Goal: Task Accomplishment & Management: Use online tool/utility

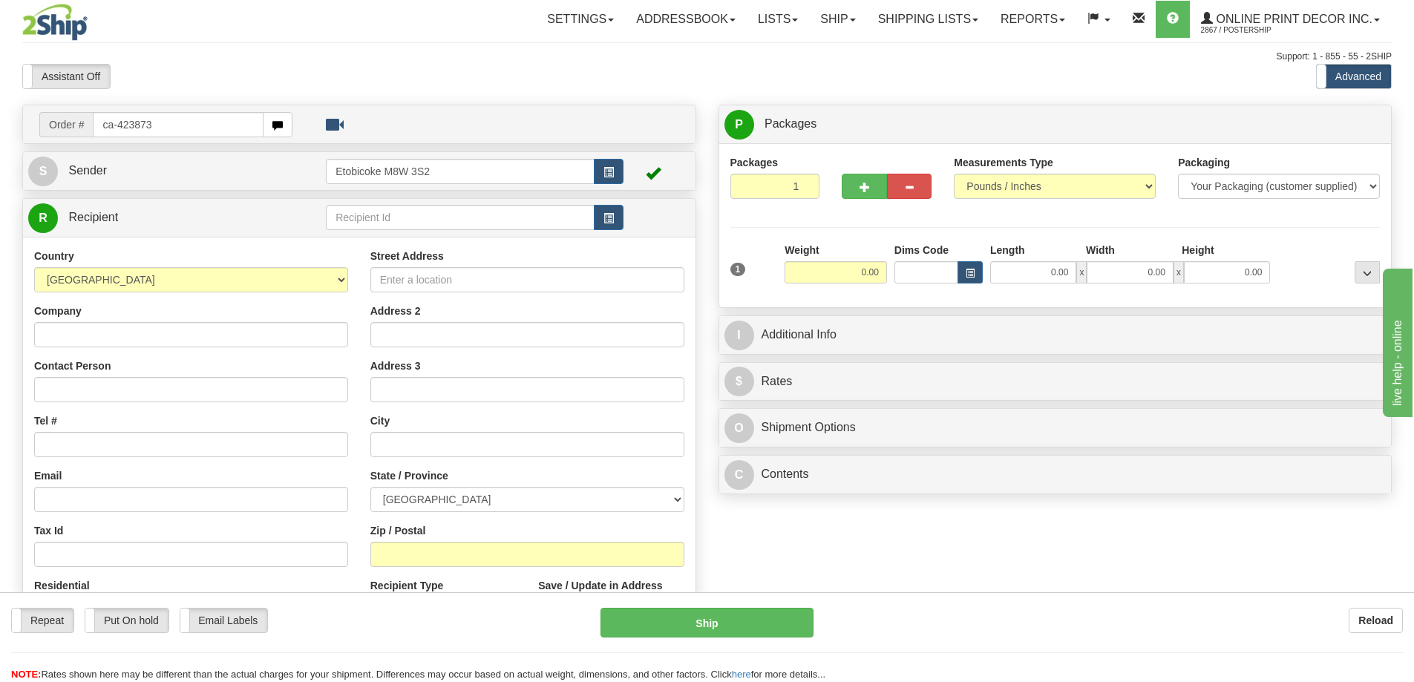
type input "ca-423873"
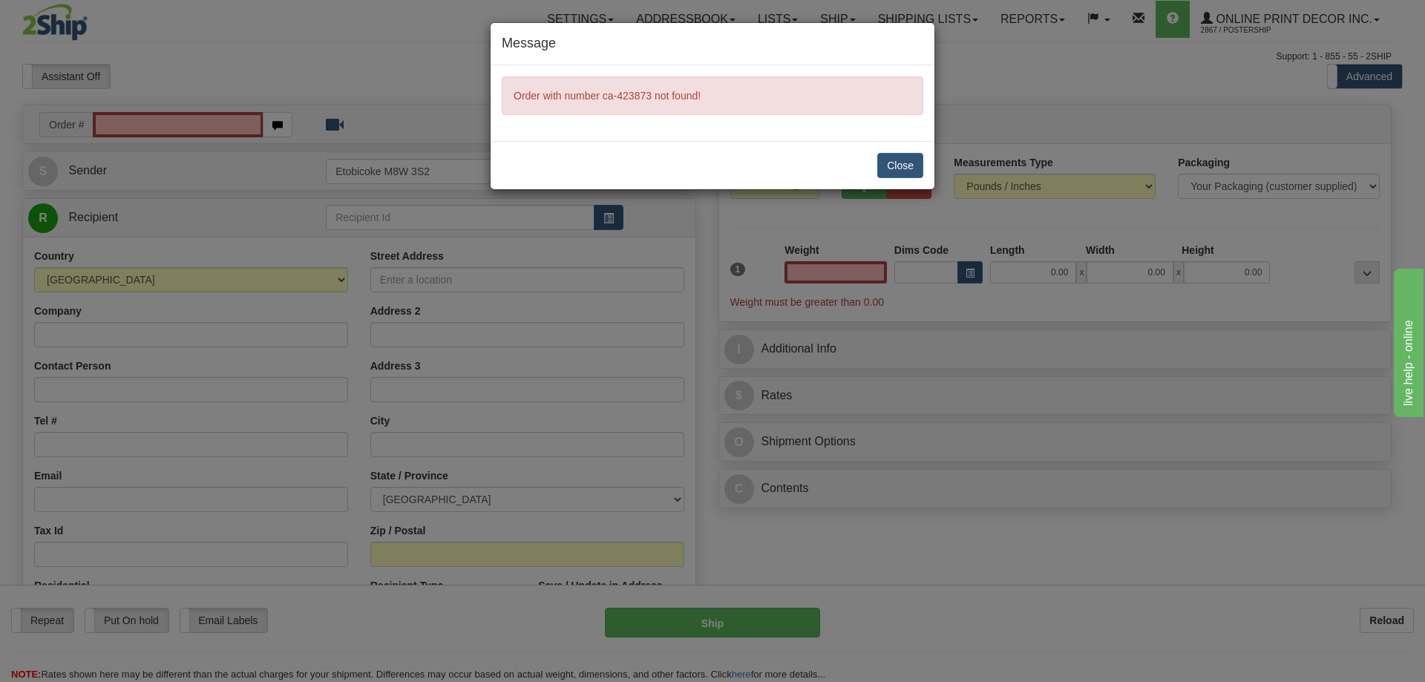
type input "0.00"
click at [910, 165] on button "Close" at bounding box center [900, 165] width 46 height 25
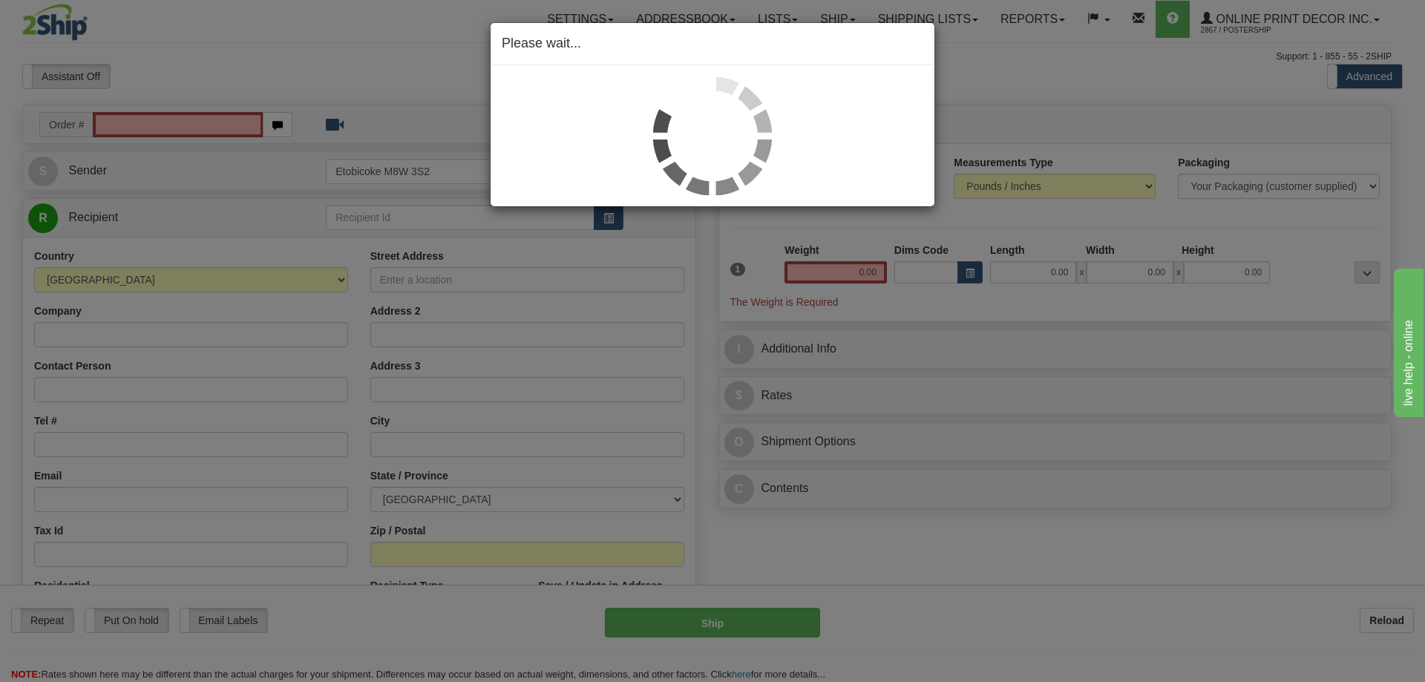
click at [123, 115] on div "Please wait..." at bounding box center [712, 341] width 1425 height 682
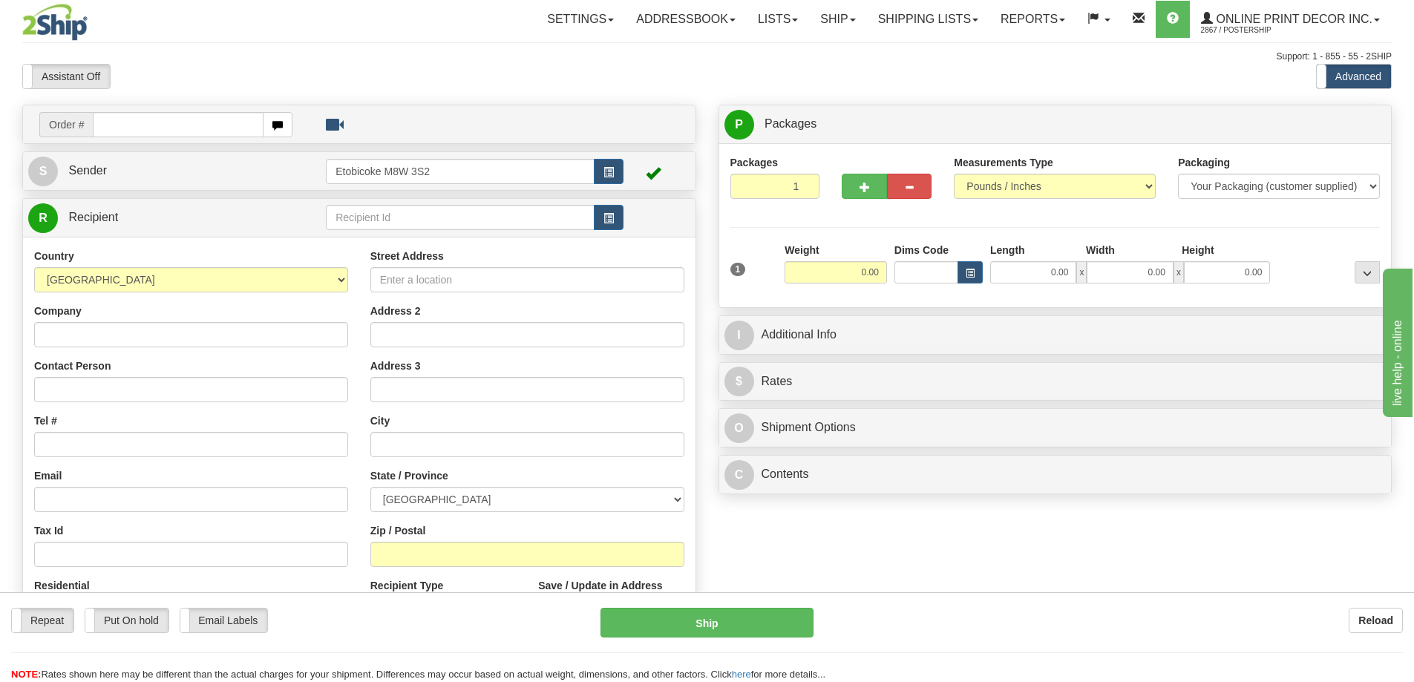
click at [124, 126] on input "text" at bounding box center [178, 124] width 171 height 25
type input "ca-423873"
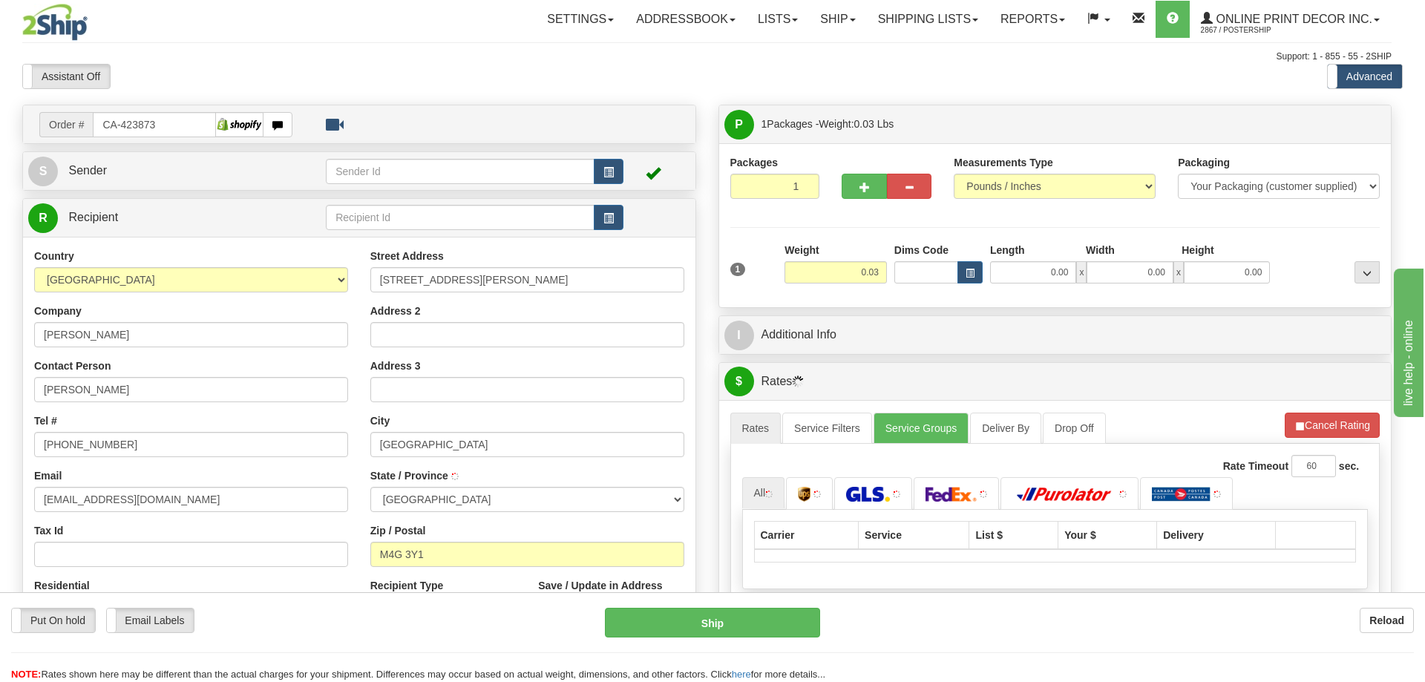
type input "EAST YORK"
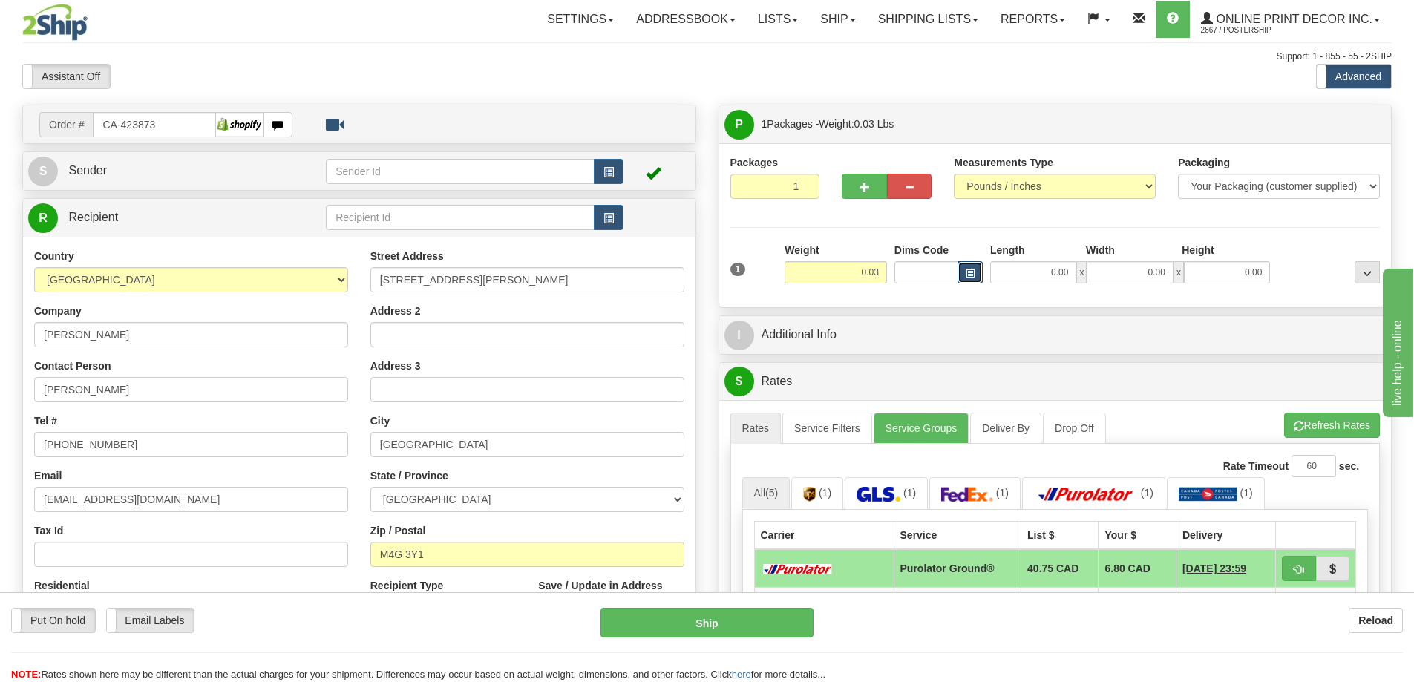
click at [974, 274] on span "button" at bounding box center [969, 273] width 9 height 8
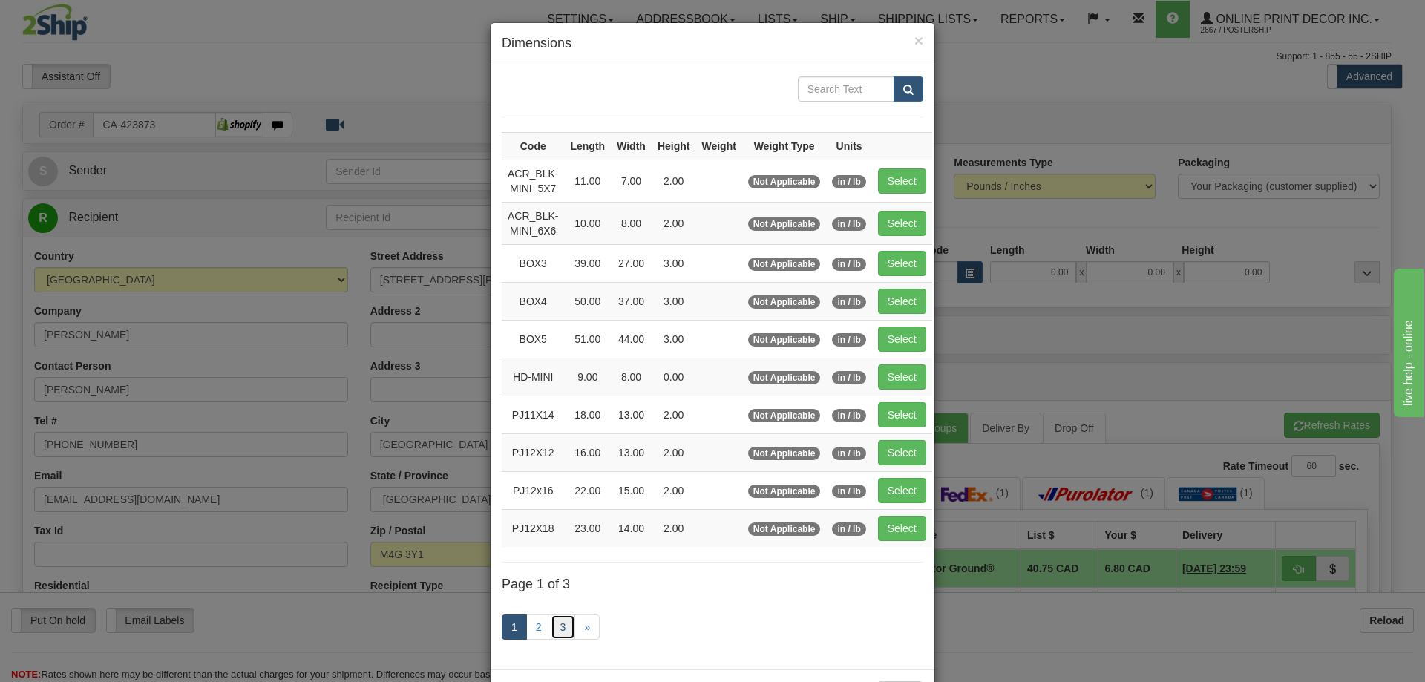
click at [557, 622] on link "3" at bounding box center [563, 626] width 25 height 25
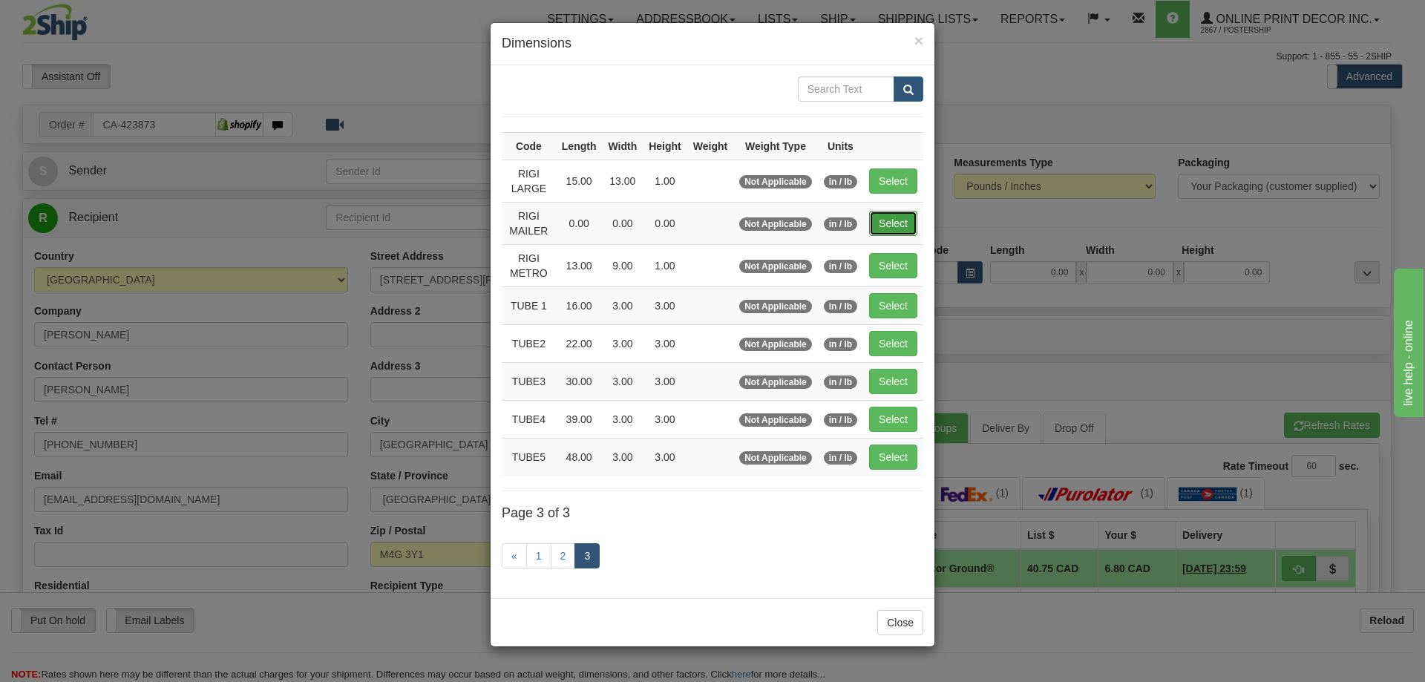
click at [891, 212] on button "Select" at bounding box center [893, 223] width 48 height 25
type input "RIGI MAILER"
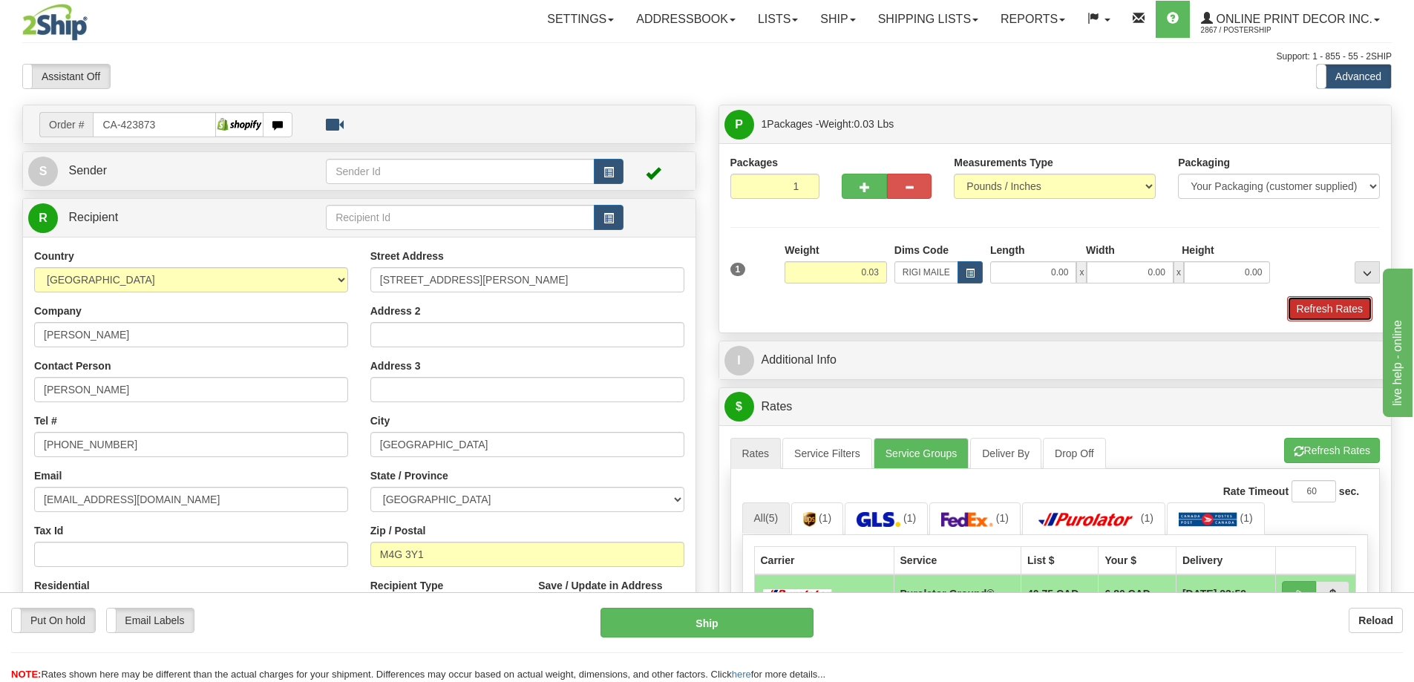
click at [1326, 304] on button "Refresh Rates" at bounding box center [1329, 308] width 85 height 25
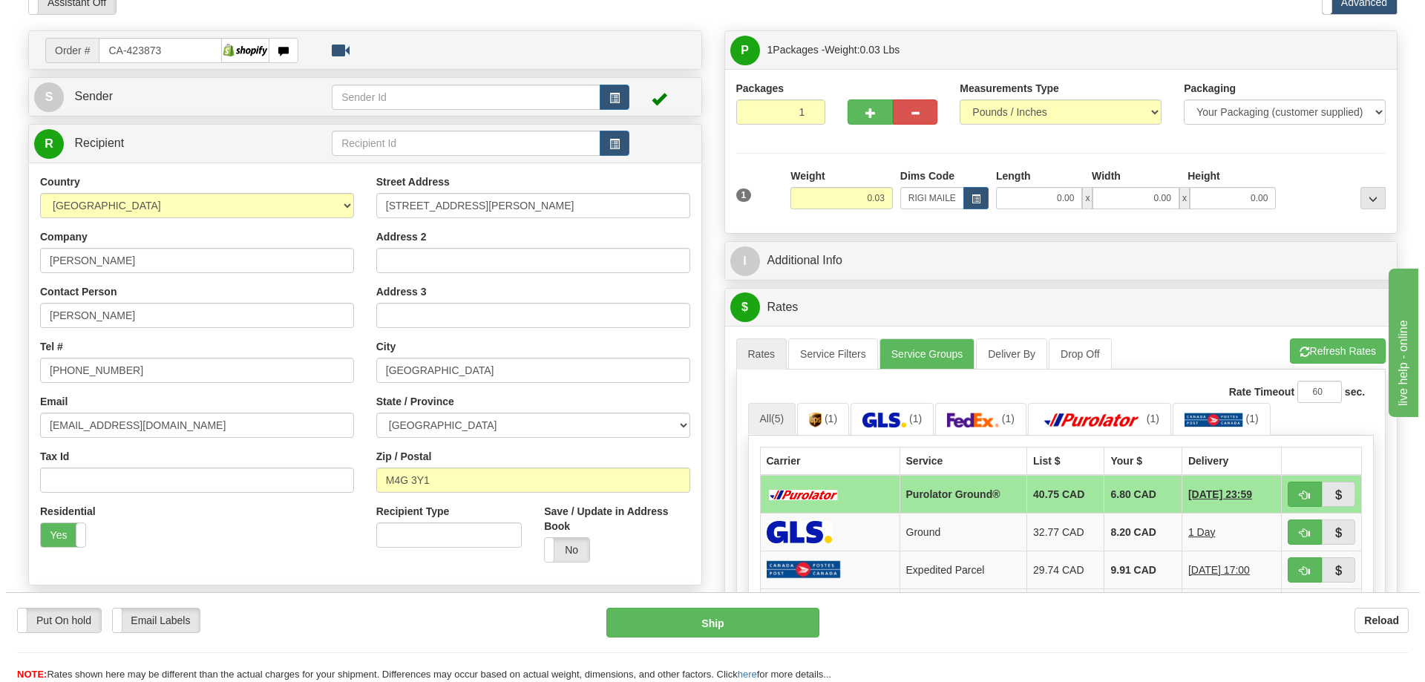
scroll to position [148, 0]
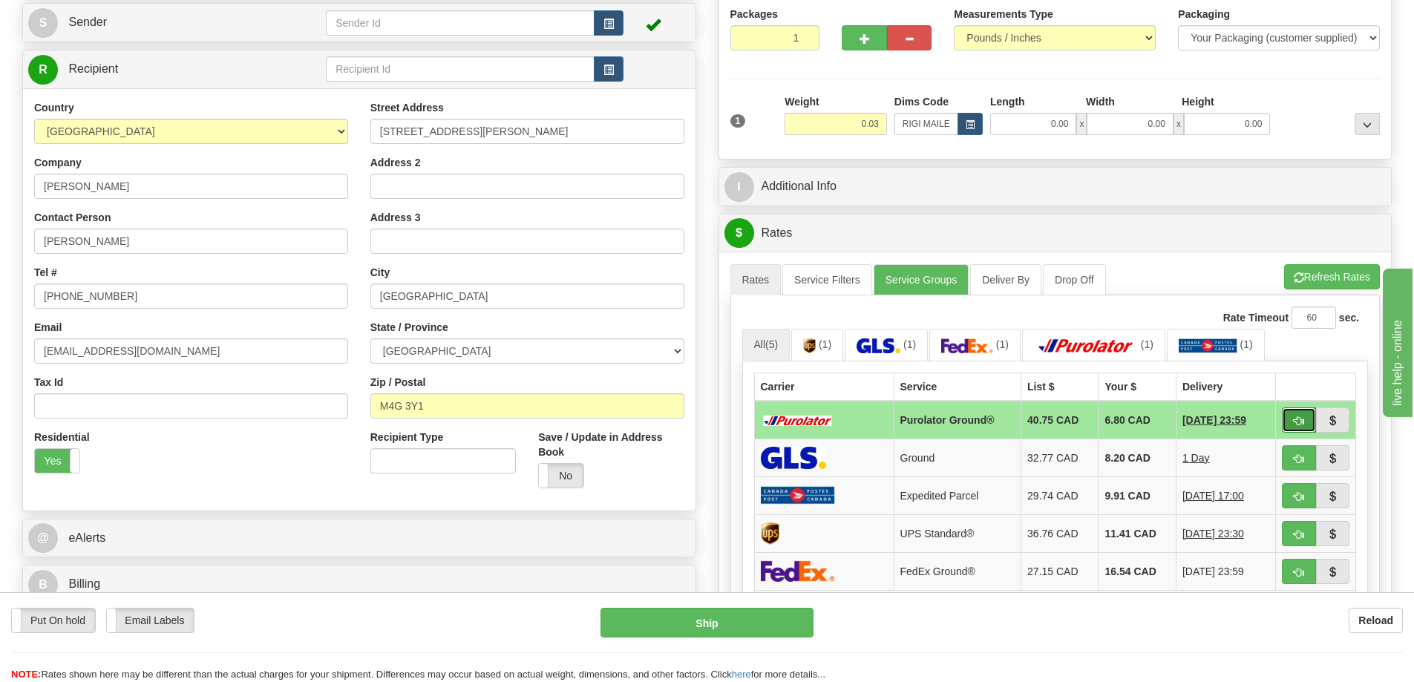
click at [1293, 423] on span "button" at bounding box center [1298, 421] width 10 height 10
type input "260"
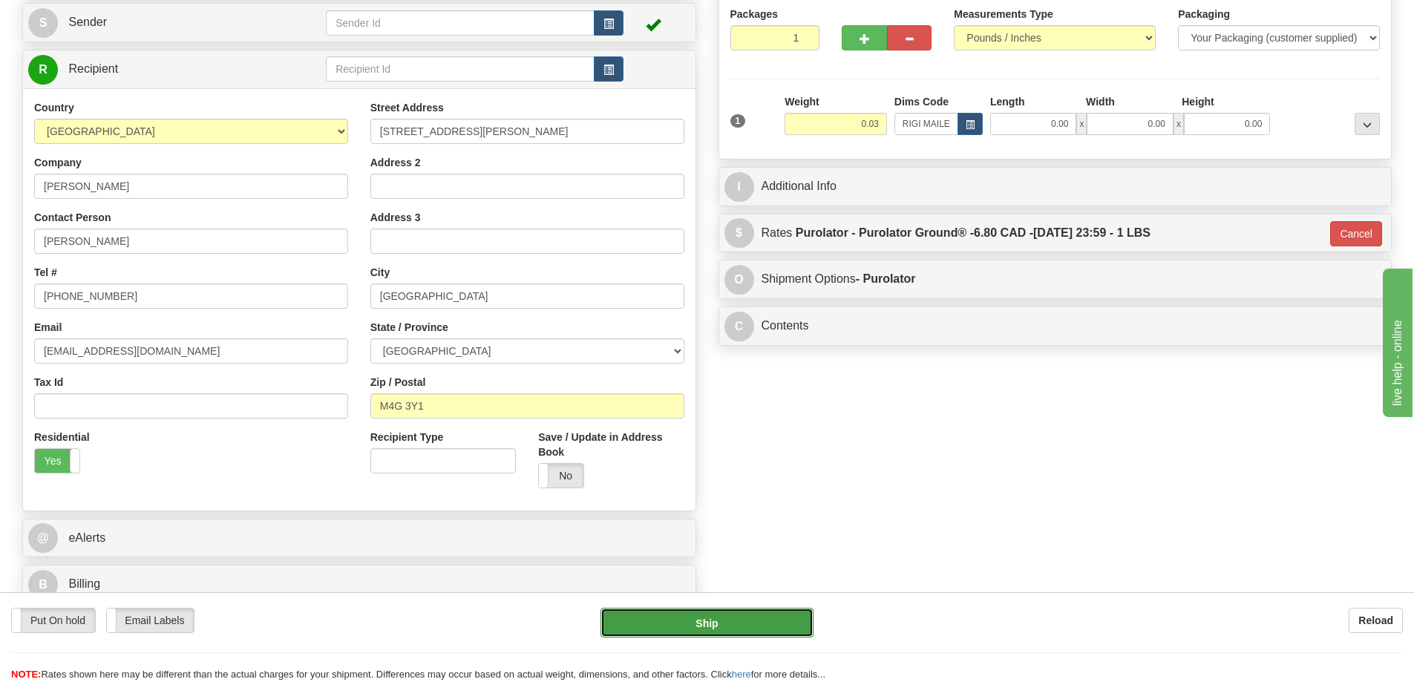
click at [772, 624] on button "Ship" at bounding box center [706, 623] width 213 height 30
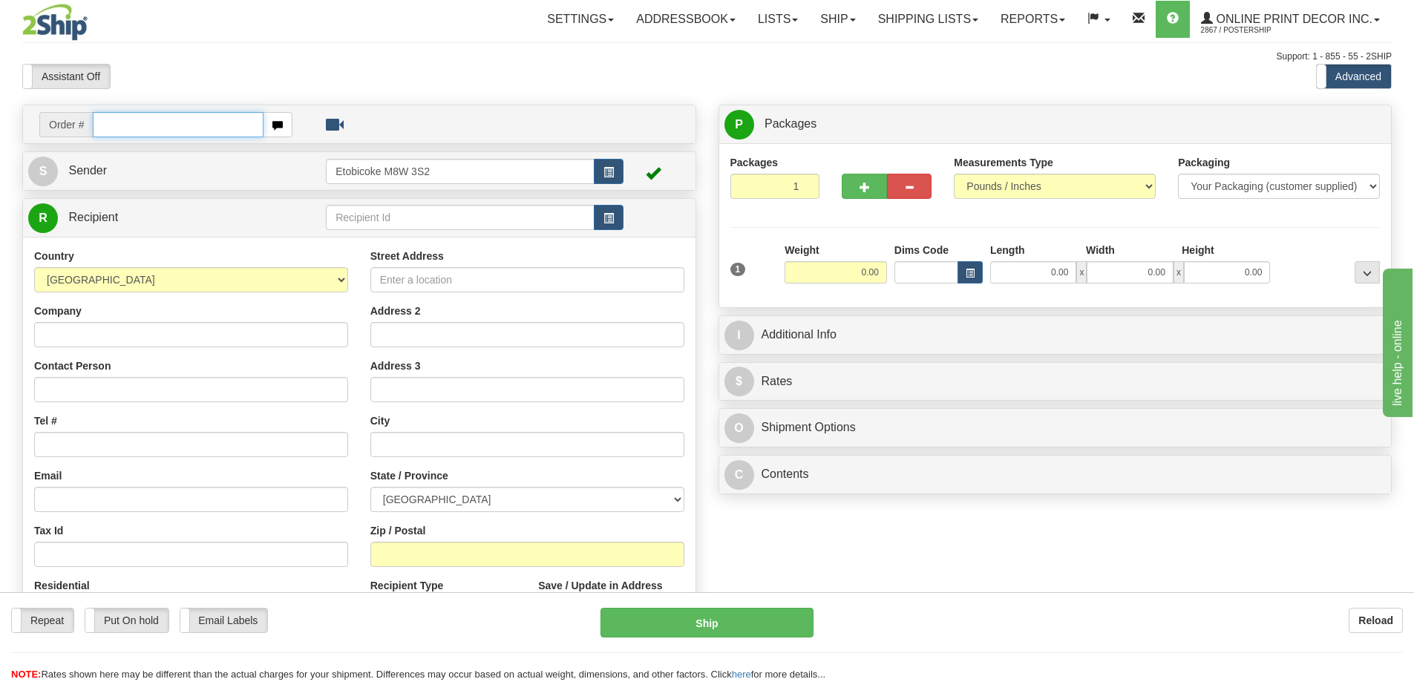
click at [158, 122] on input "text" at bounding box center [178, 124] width 171 height 25
type input "ca-423818"
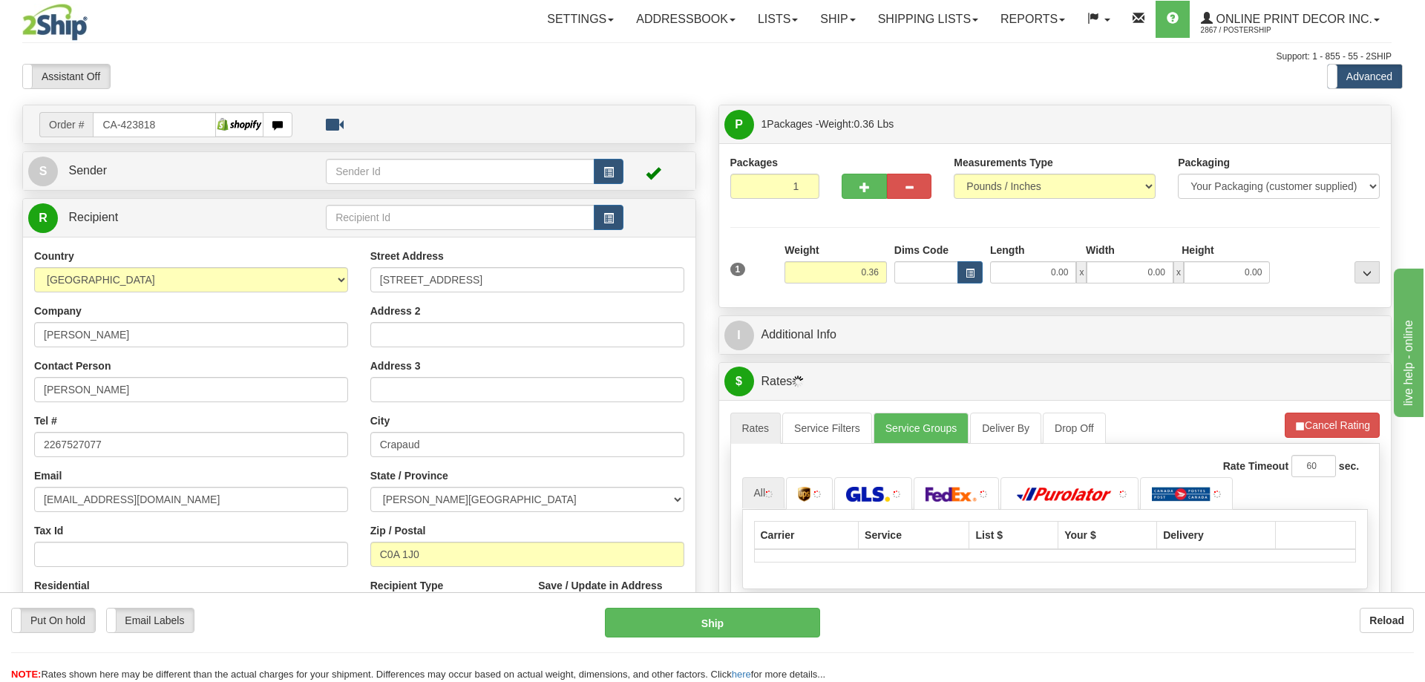
type input "CRAPAUD"
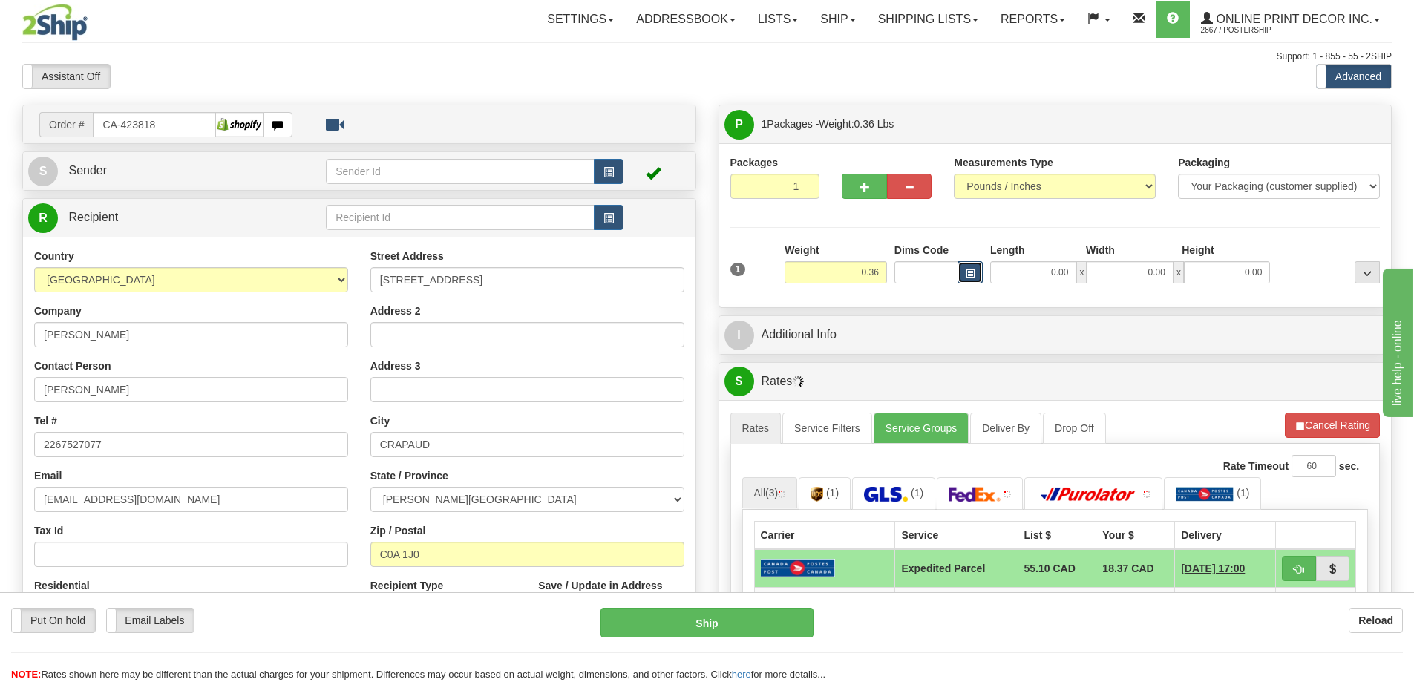
click at [971, 277] on span "button" at bounding box center [969, 273] width 9 height 8
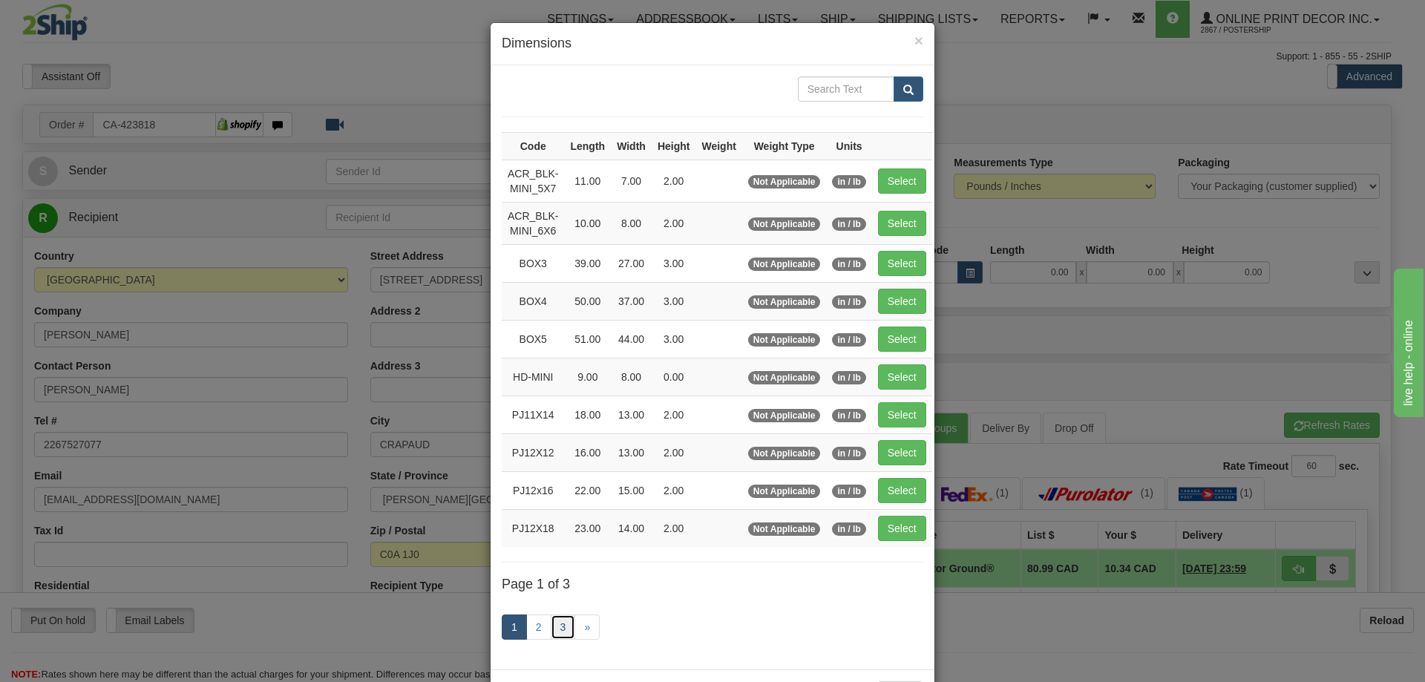
click at [554, 625] on link "3" at bounding box center [563, 626] width 25 height 25
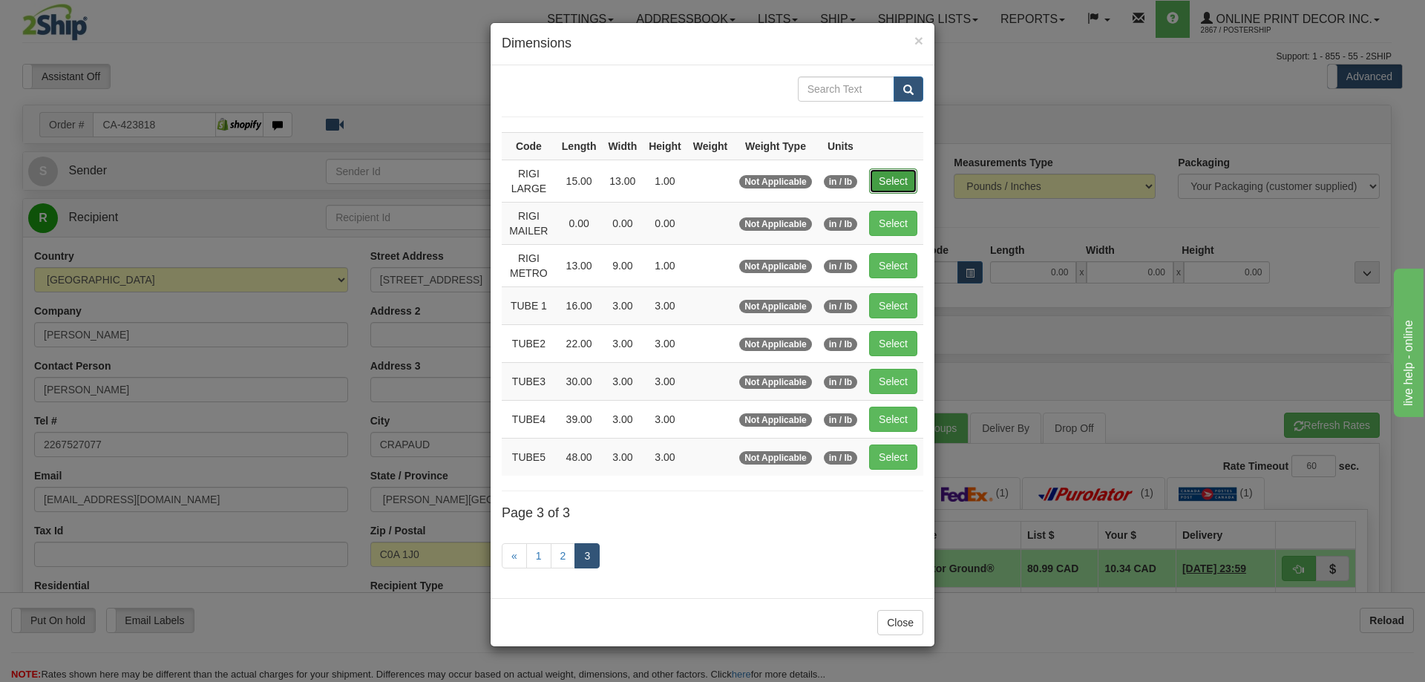
click at [869, 179] on button "Select" at bounding box center [893, 180] width 48 height 25
type input "RIGI LARGE"
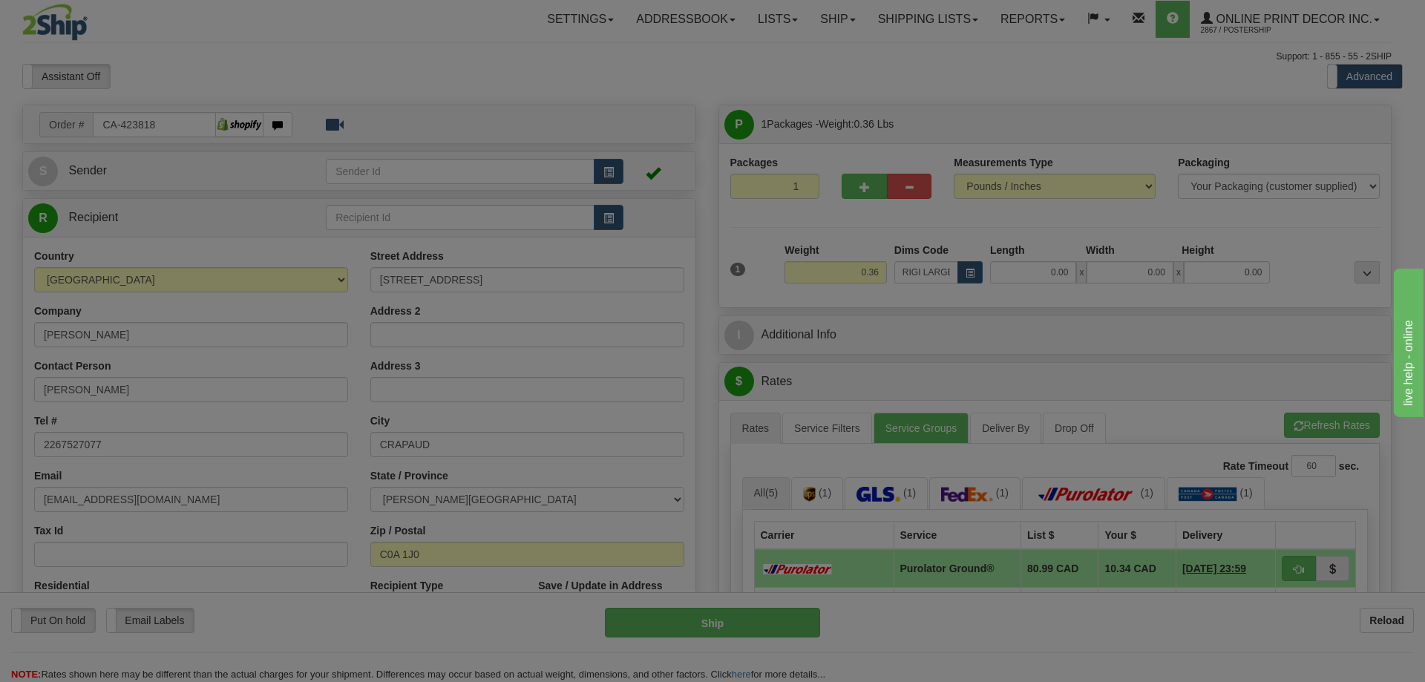
type input "15.00"
type input "13.00"
type input "1.00"
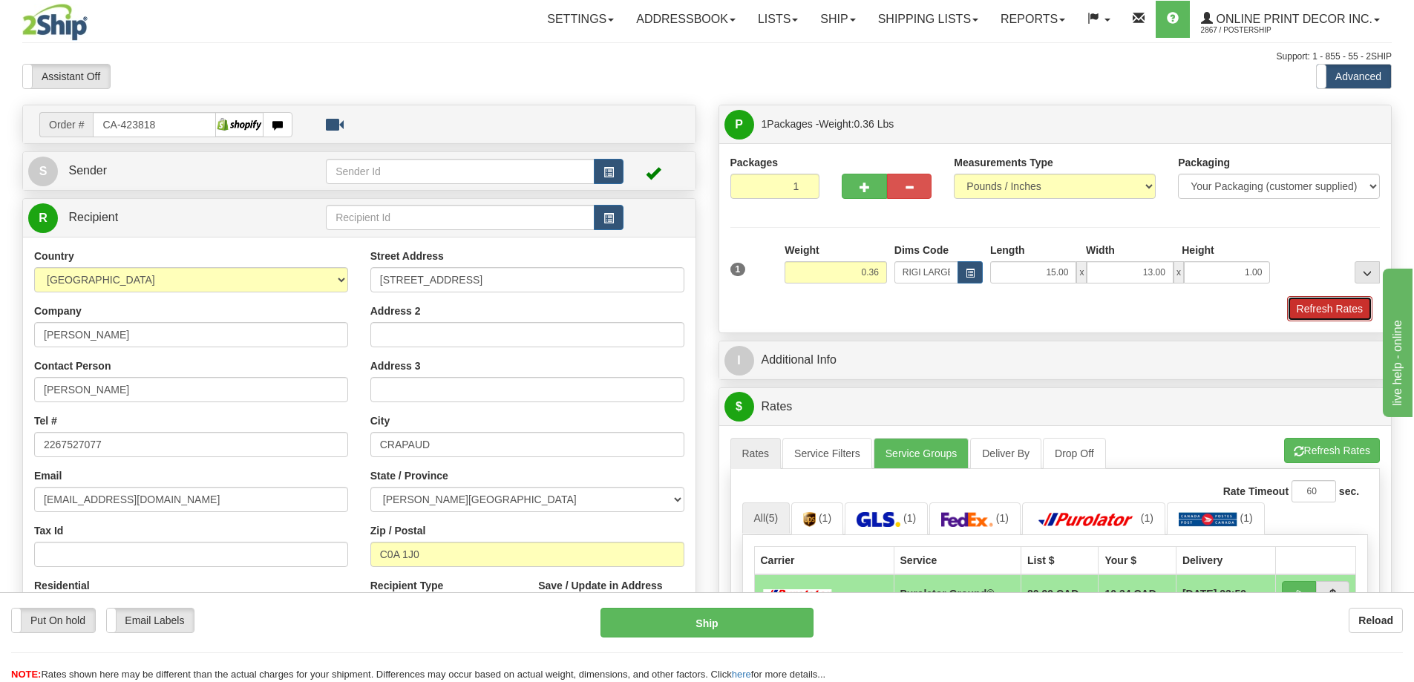
click at [1345, 305] on button "Refresh Rates" at bounding box center [1329, 308] width 85 height 25
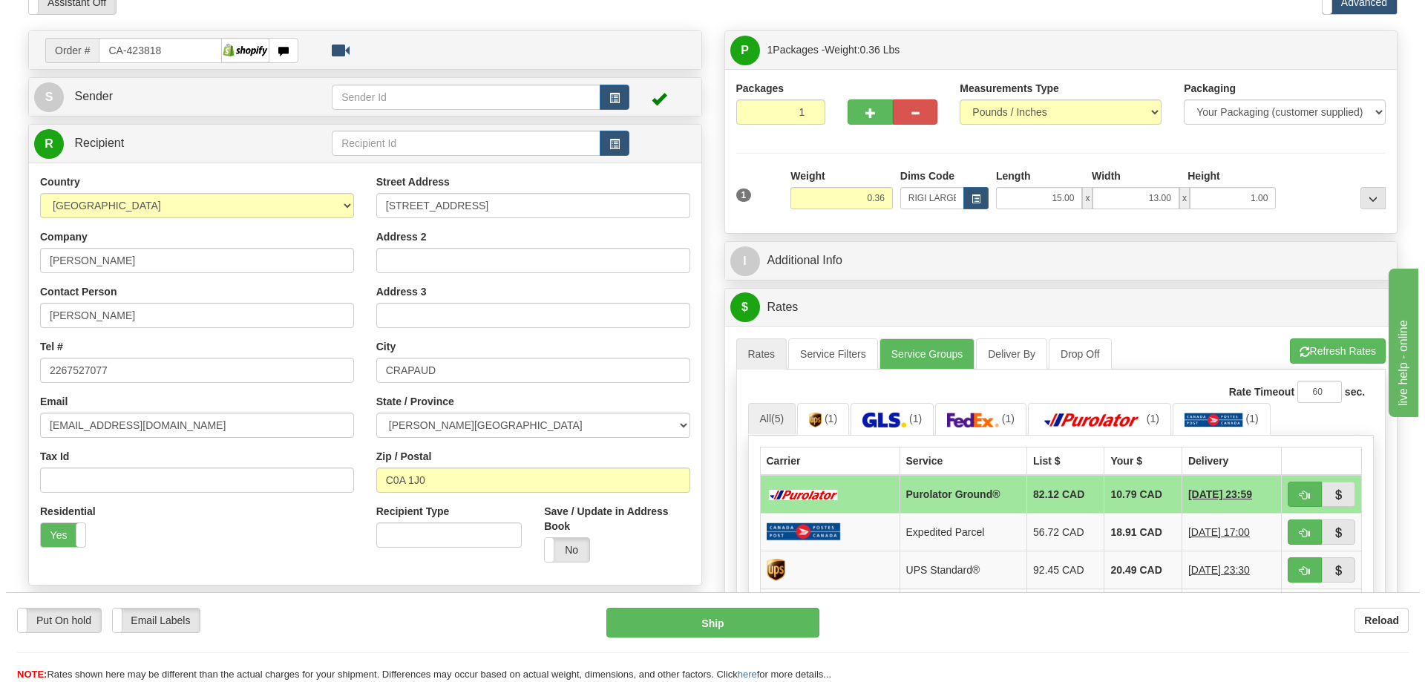
scroll to position [223, 0]
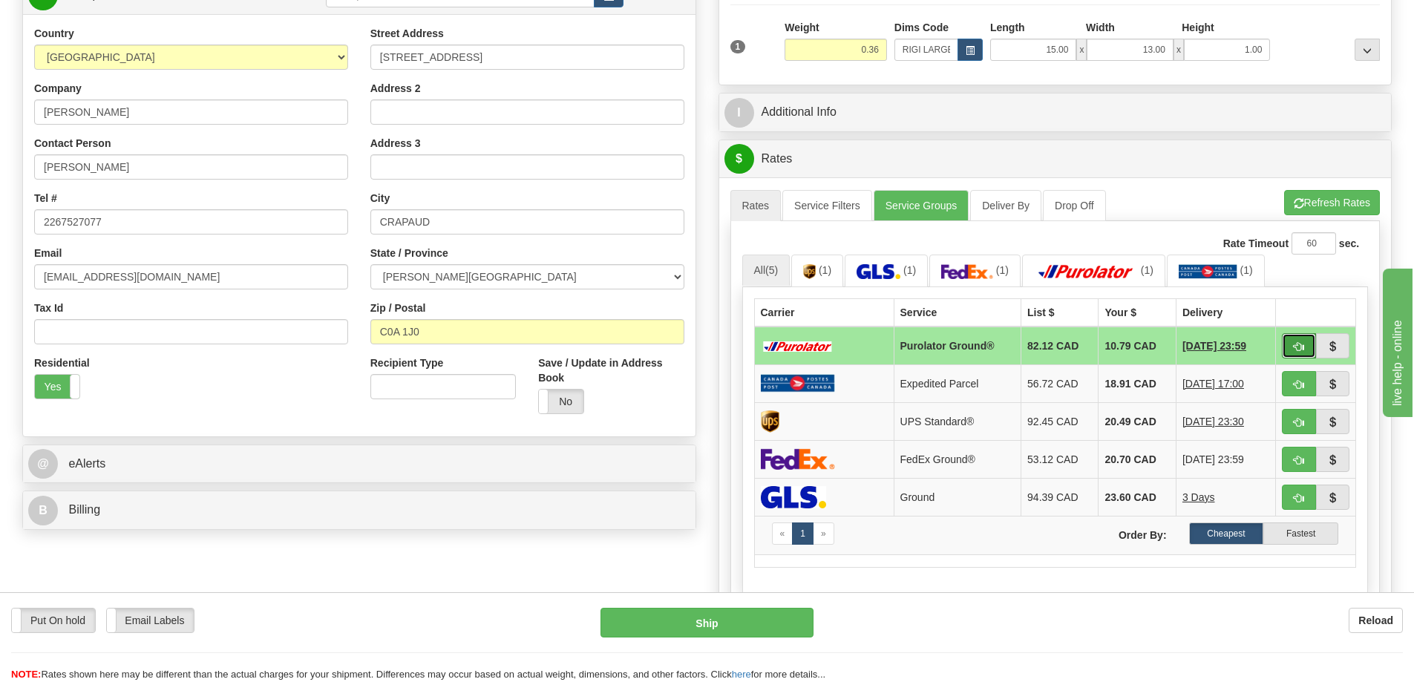
click at [1306, 348] on button "button" at bounding box center [1298, 345] width 34 height 25
type input "260"
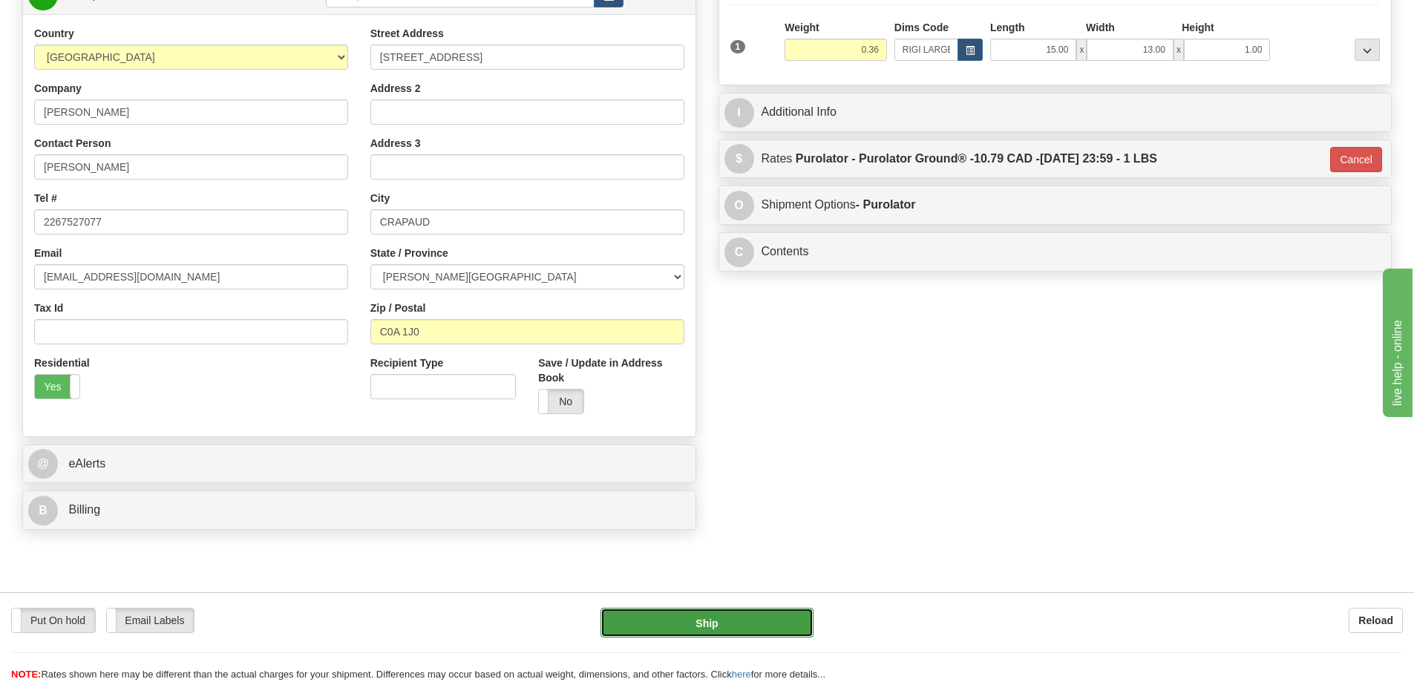
click at [765, 623] on button "Ship" at bounding box center [706, 623] width 213 height 30
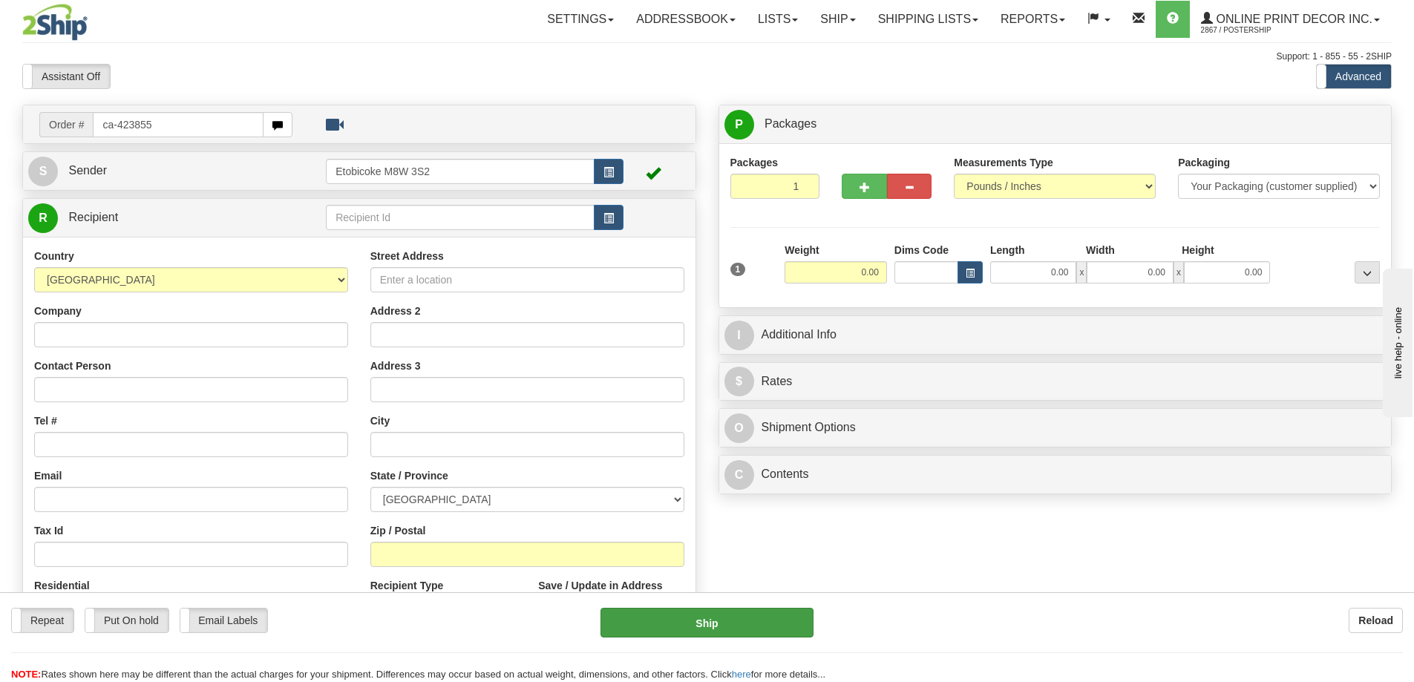
type input "ca-423855"
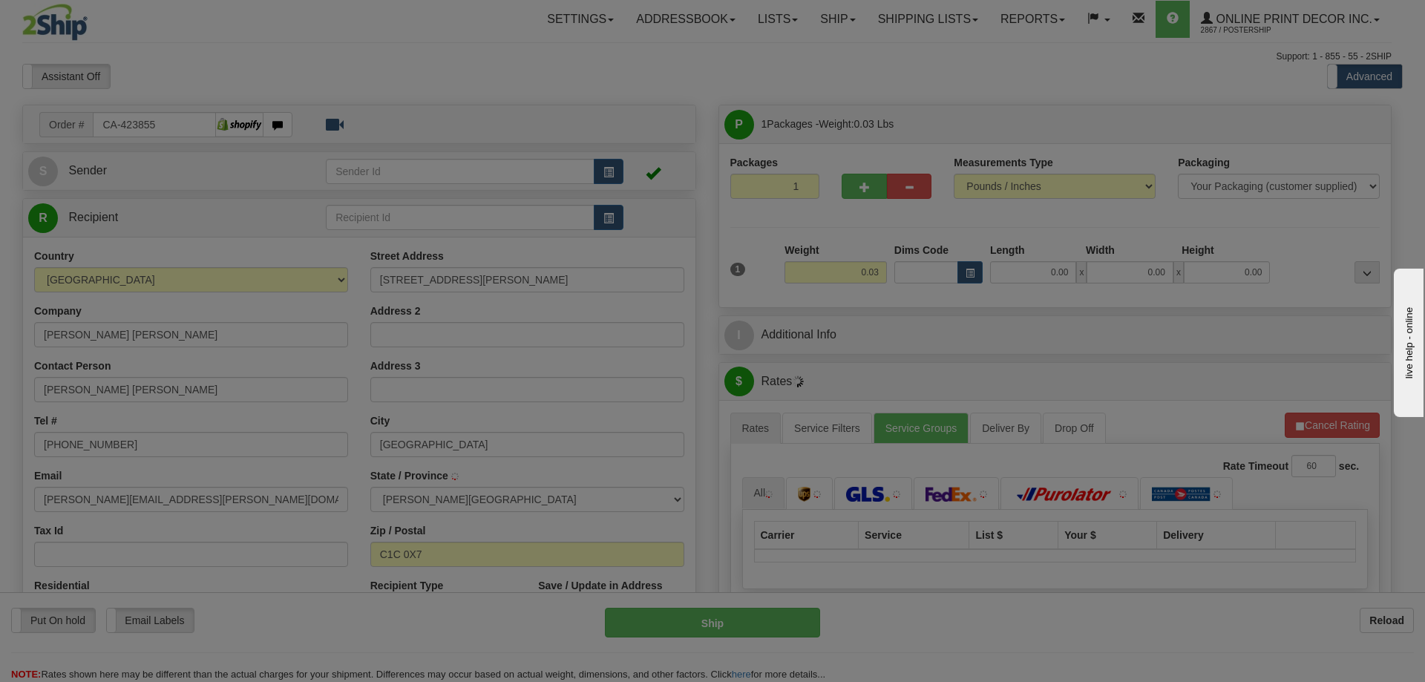
type input "[GEOGRAPHIC_DATA]"
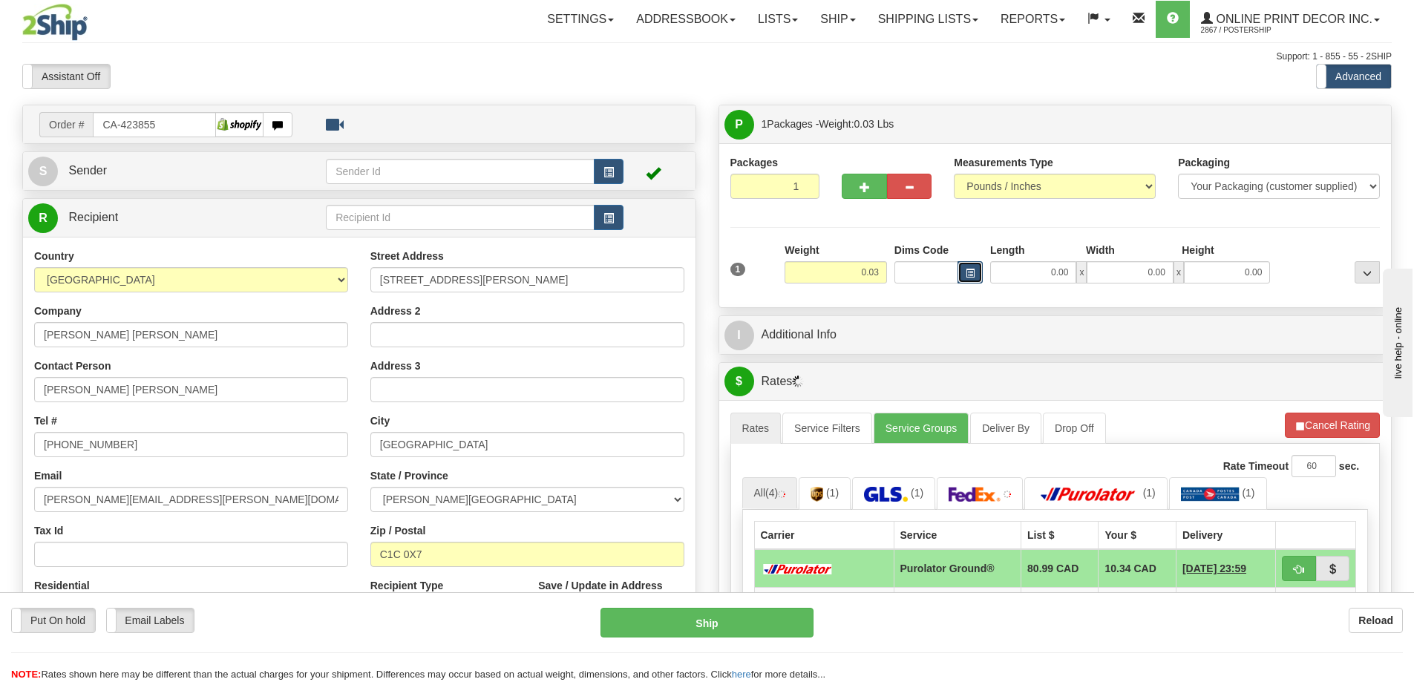
click at [962, 274] on button "button" at bounding box center [969, 272] width 25 height 22
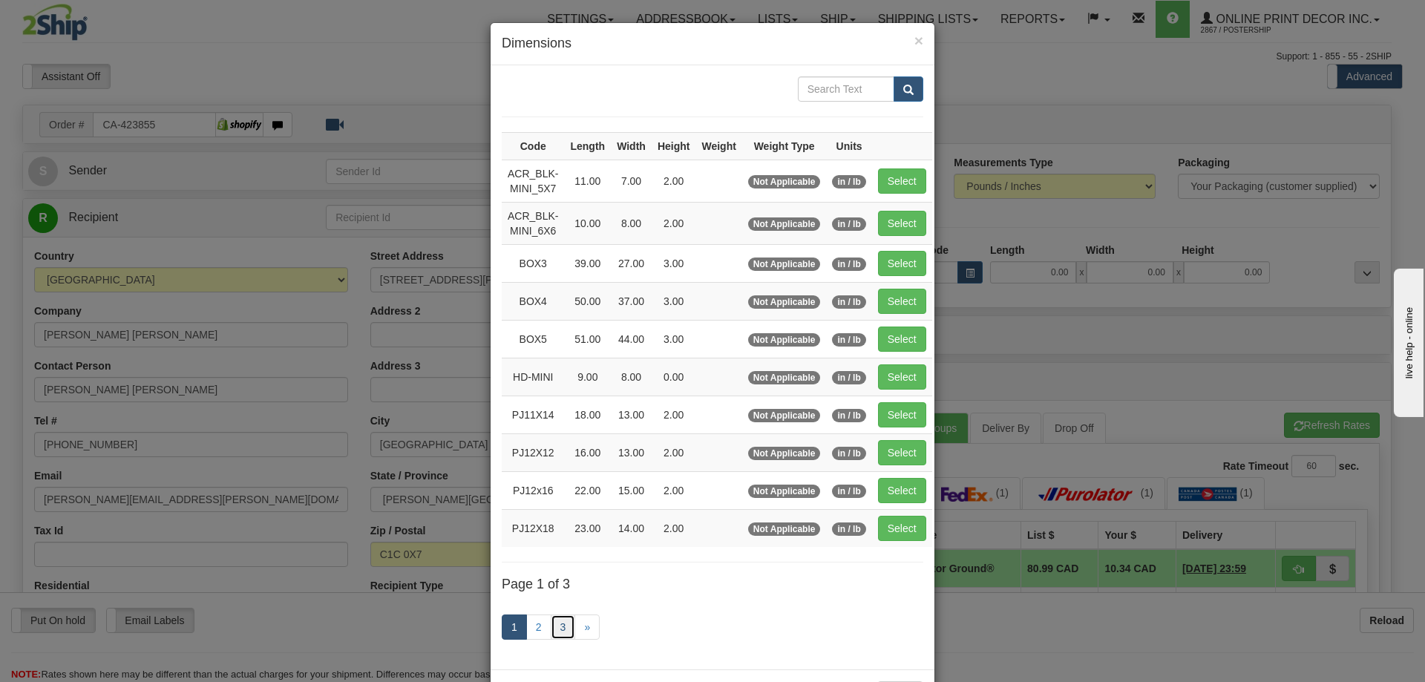
click at [561, 622] on link "3" at bounding box center [563, 626] width 25 height 25
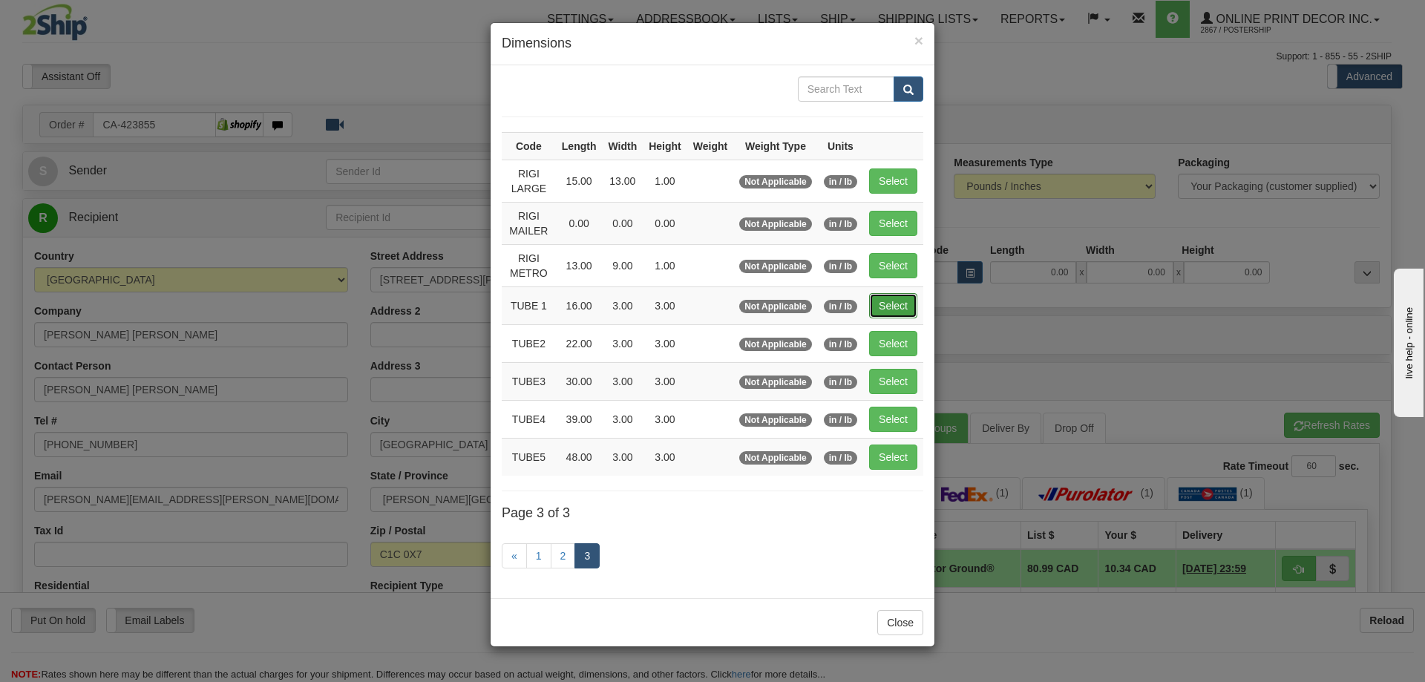
click at [893, 301] on button "Select" at bounding box center [893, 305] width 48 height 25
type input "TUBE 1"
type input "16.00"
type input "3.00"
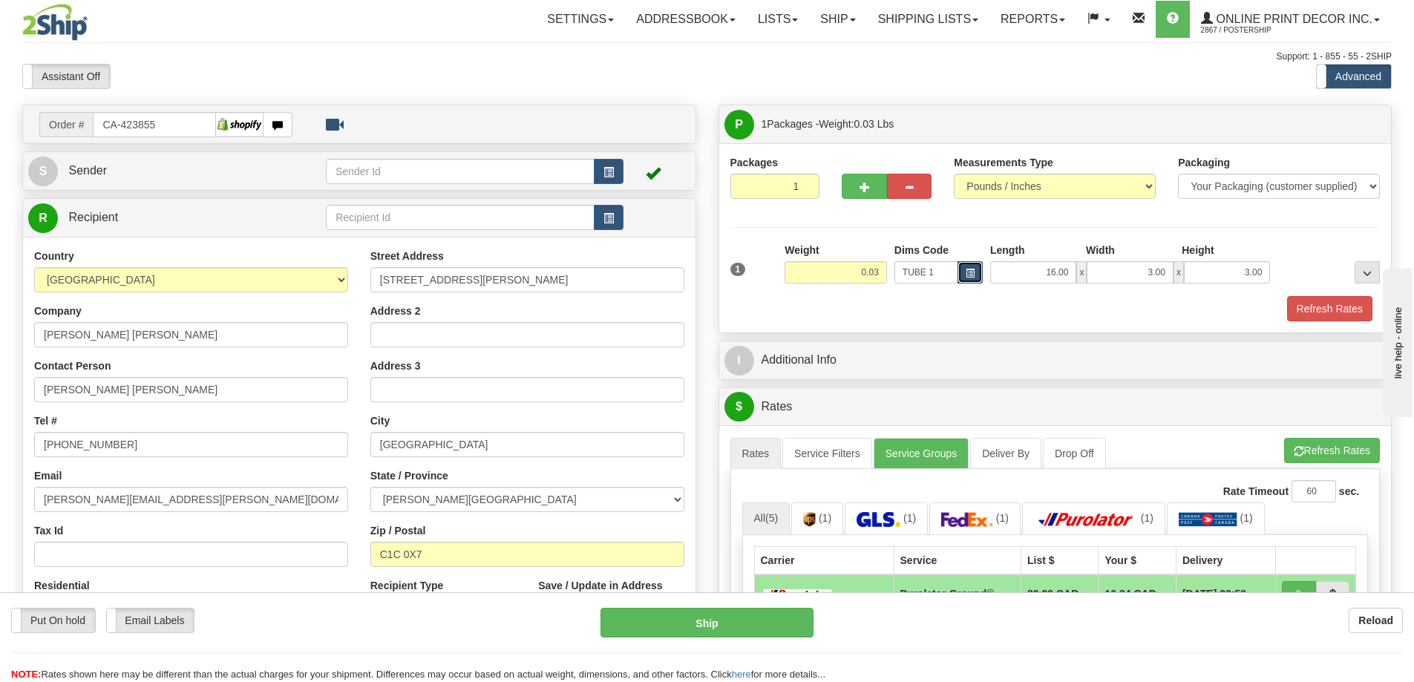
click at [966, 276] on span "button" at bounding box center [969, 273] width 9 height 8
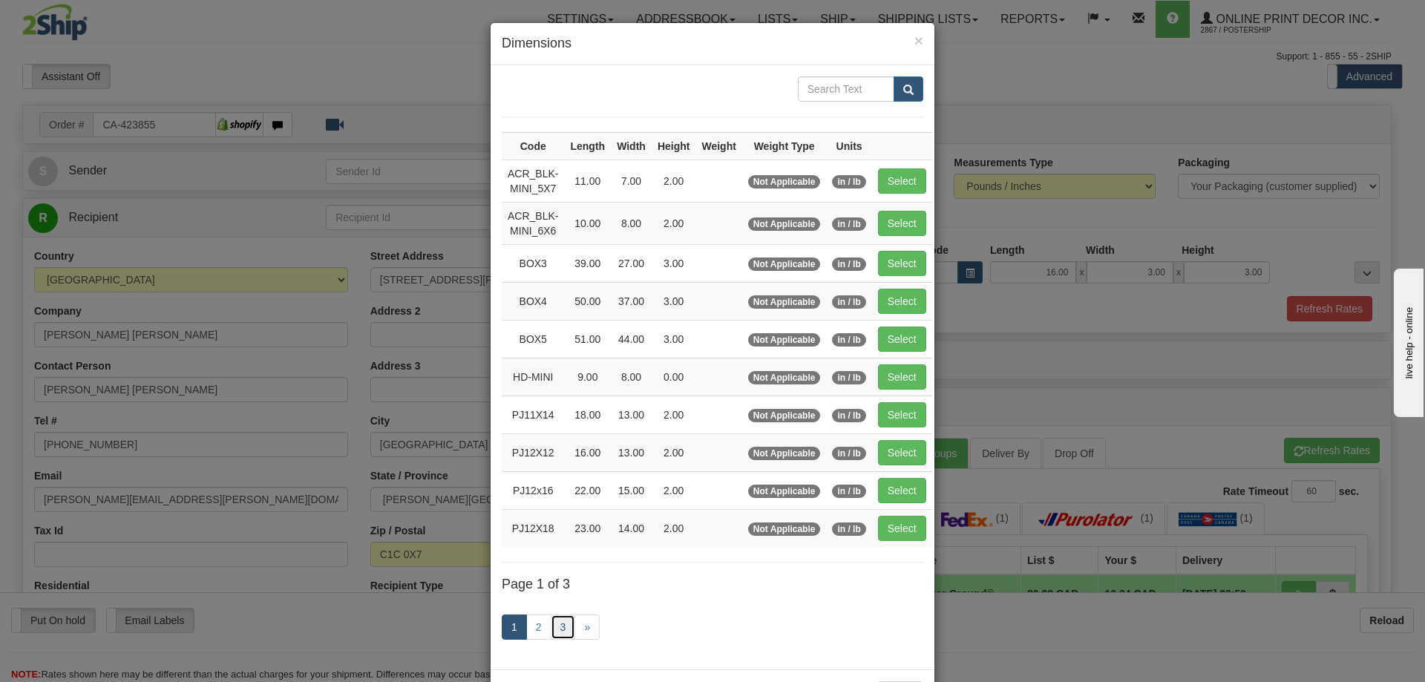
click at [559, 623] on link "3" at bounding box center [563, 626] width 25 height 25
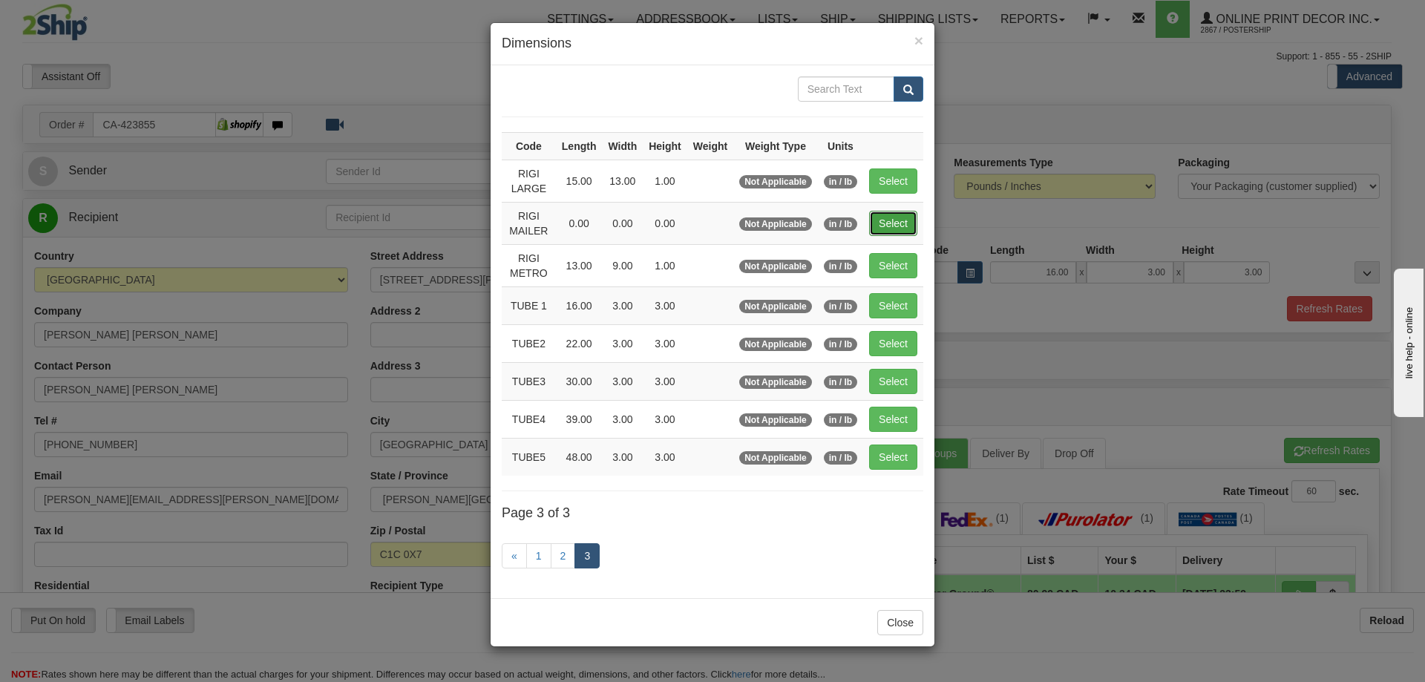
click at [902, 223] on button "Select" at bounding box center [893, 223] width 48 height 25
type input "RIGI MAILER"
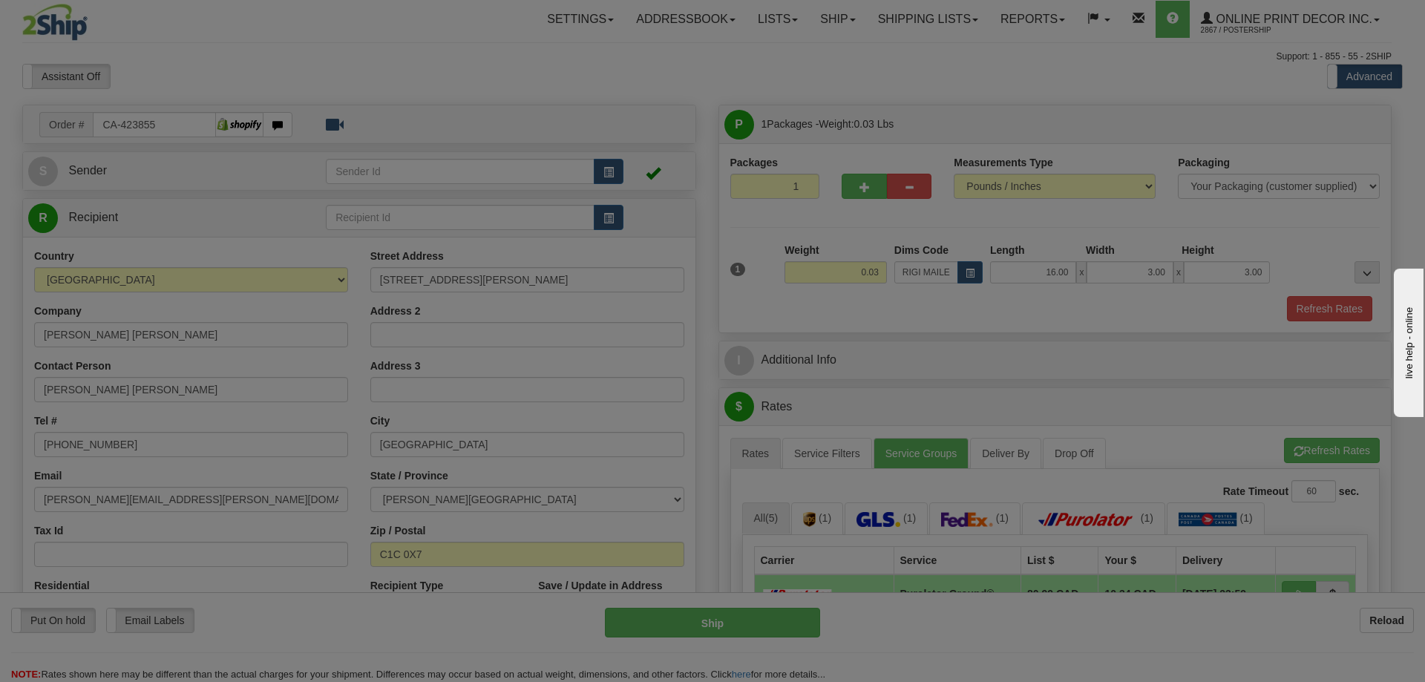
type input "0.00"
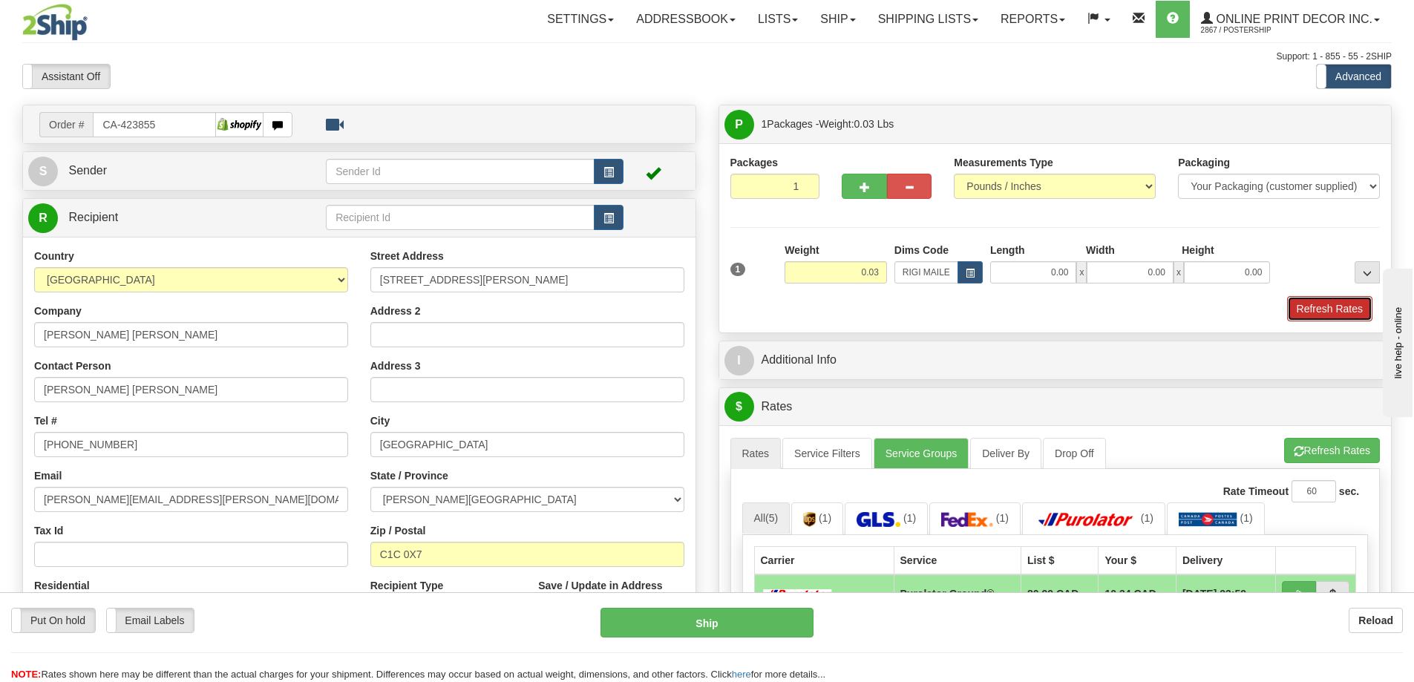
drag, startPoint x: 1336, startPoint y: 309, endPoint x: 1321, endPoint y: 314, distance: 15.5
click at [1334, 309] on button "Refresh Rates" at bounding box center [1329, 308] width 85 height 25
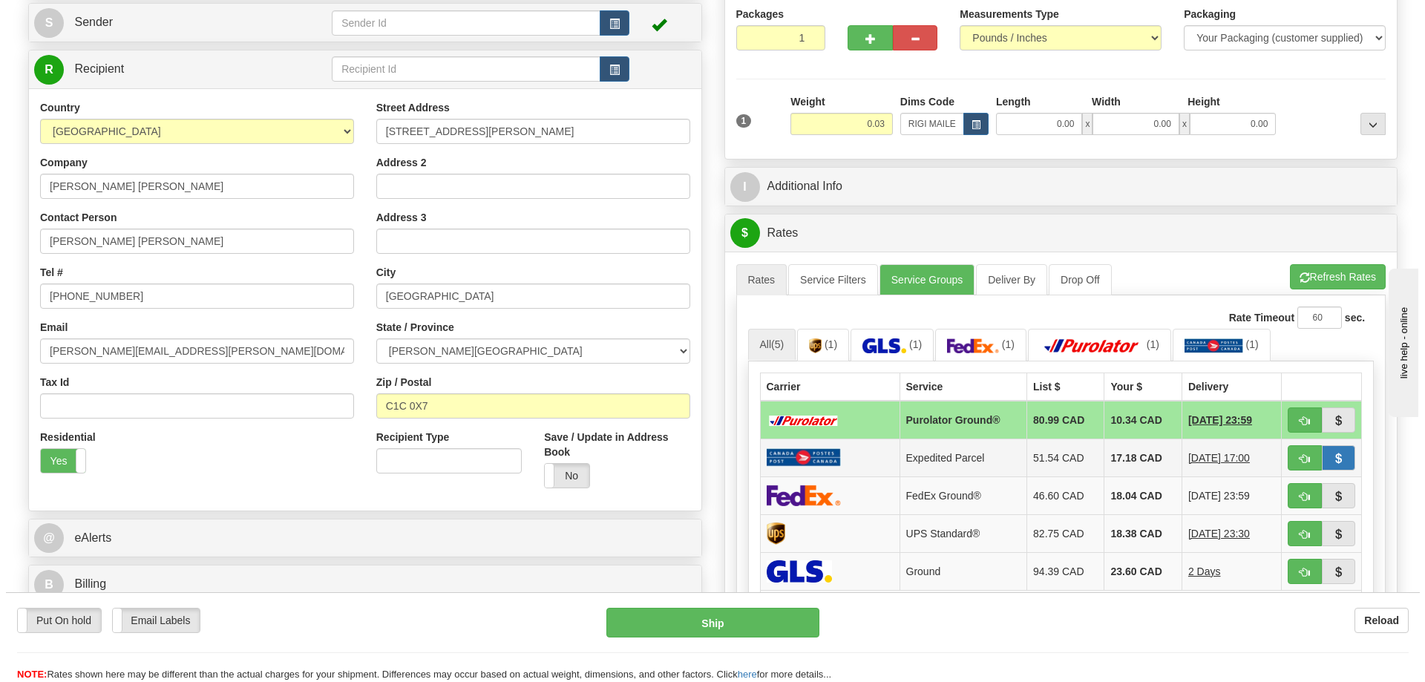
scroll to position [223, 0]
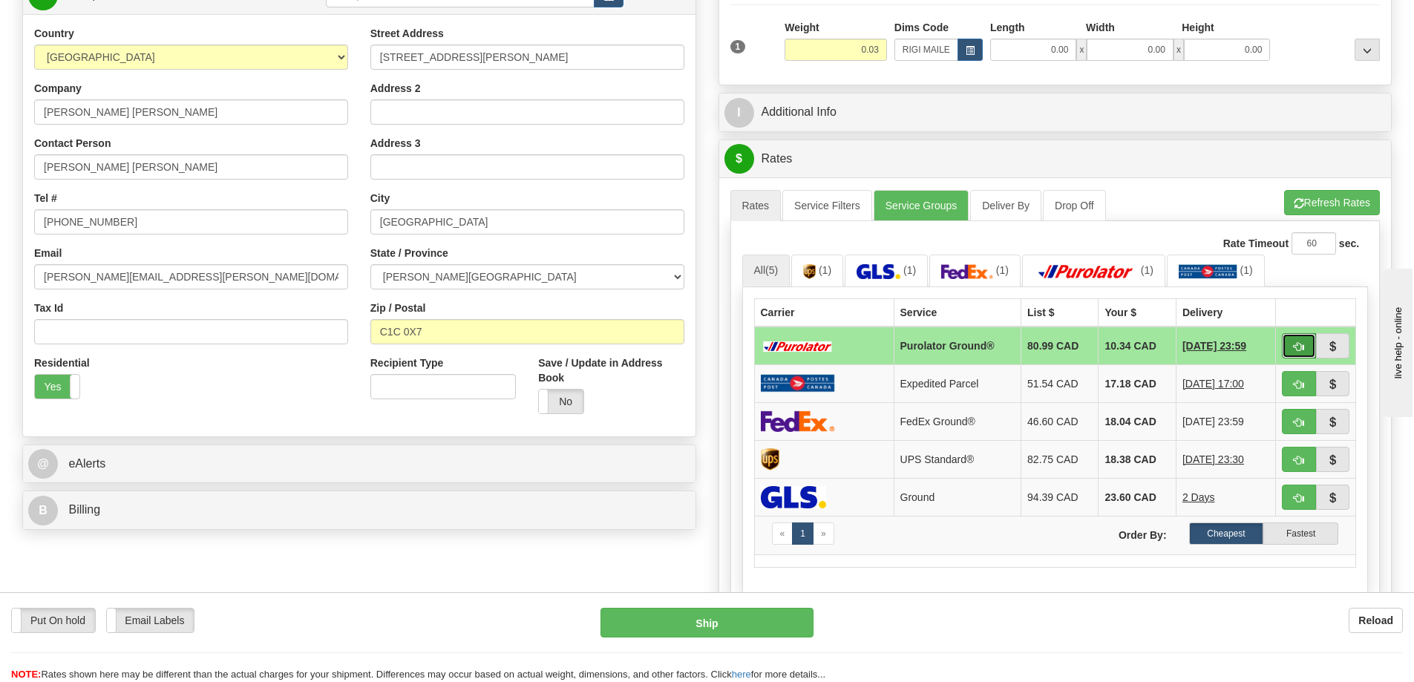
click at [1301, 349] on span "button" at bounding box center [1298, 347] width 10 height 10
type input "260"
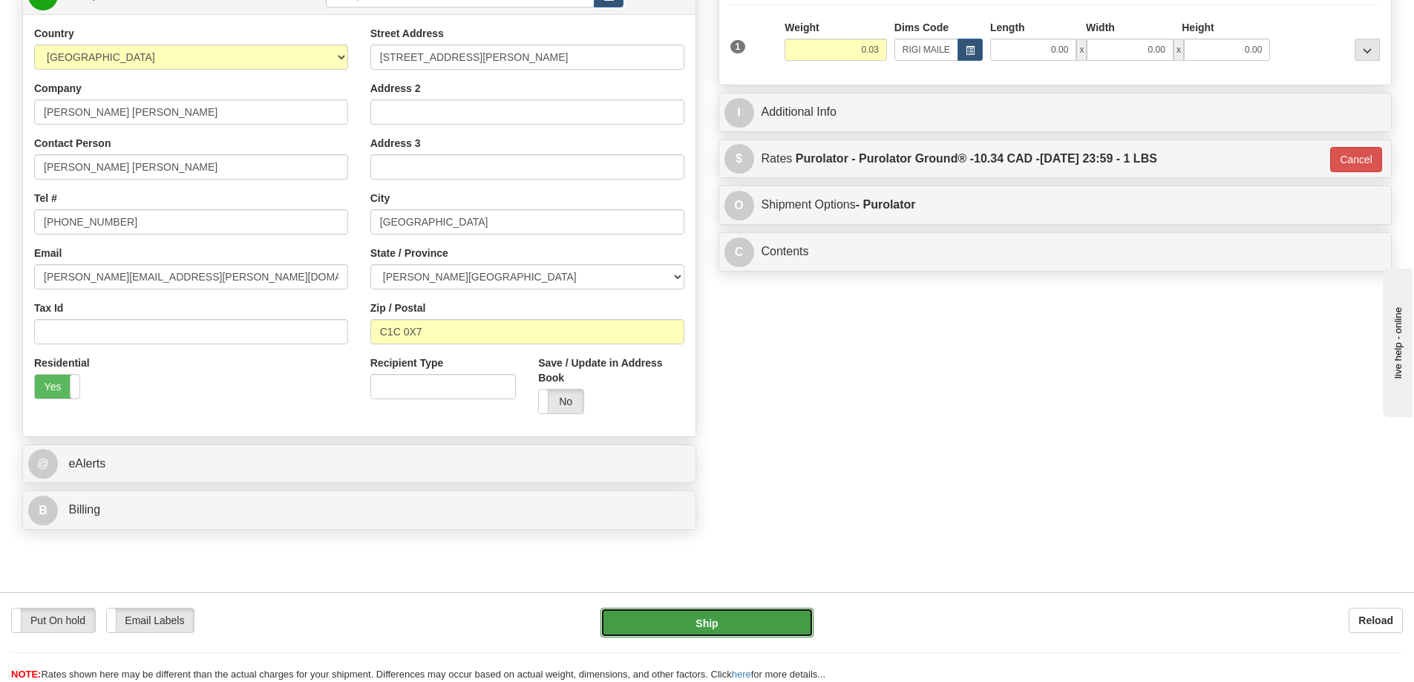
click at [778, 617] on button "Ship" at bounding box center [706, 623] width 213 height 30
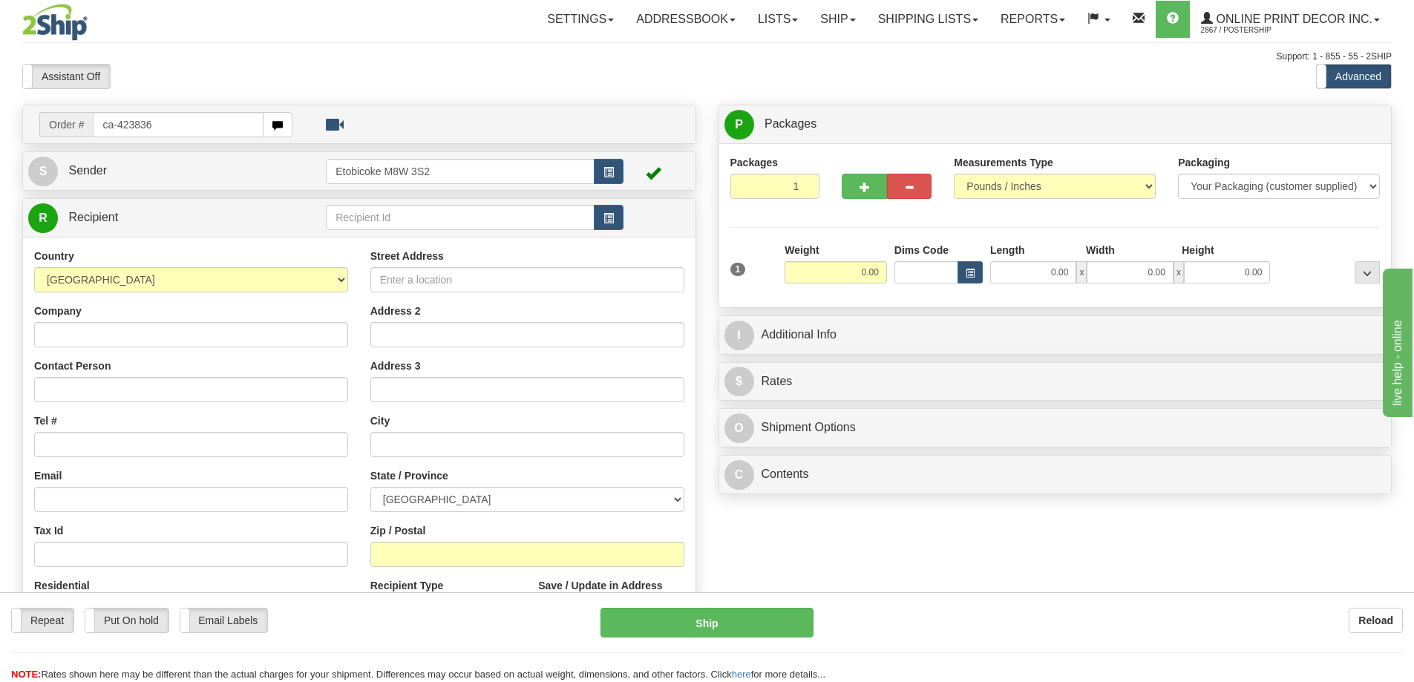
type input "ca-423836"
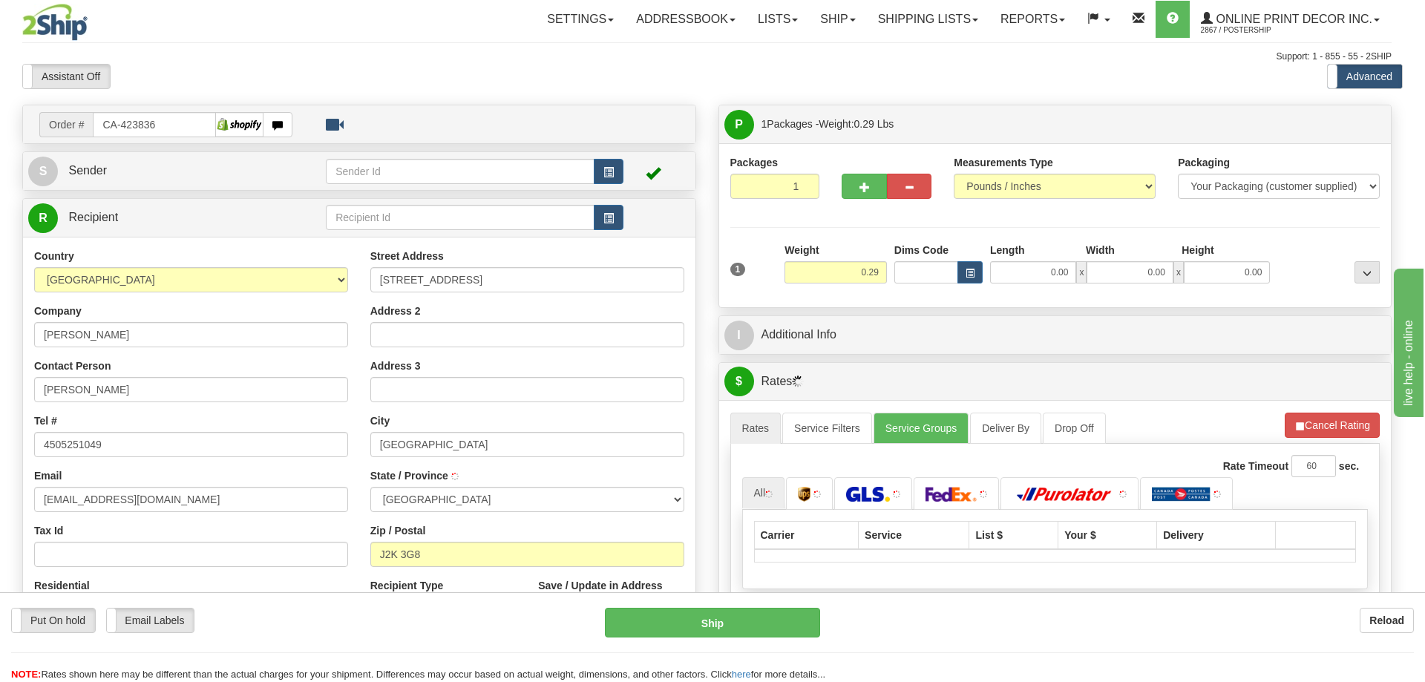
type input "[GEOGRAPHIC_DATA]"
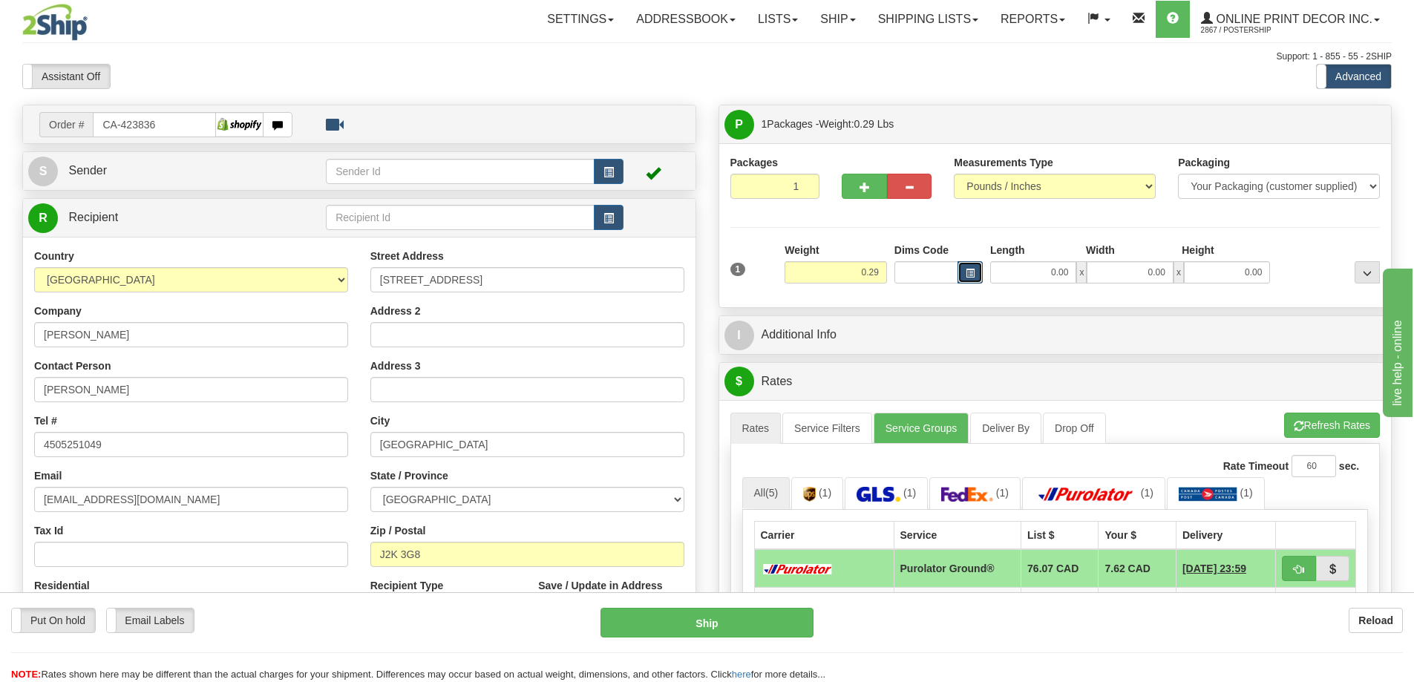
click at [971, 266] on button "button" at bounding box center [969, 272] width 25 height 22
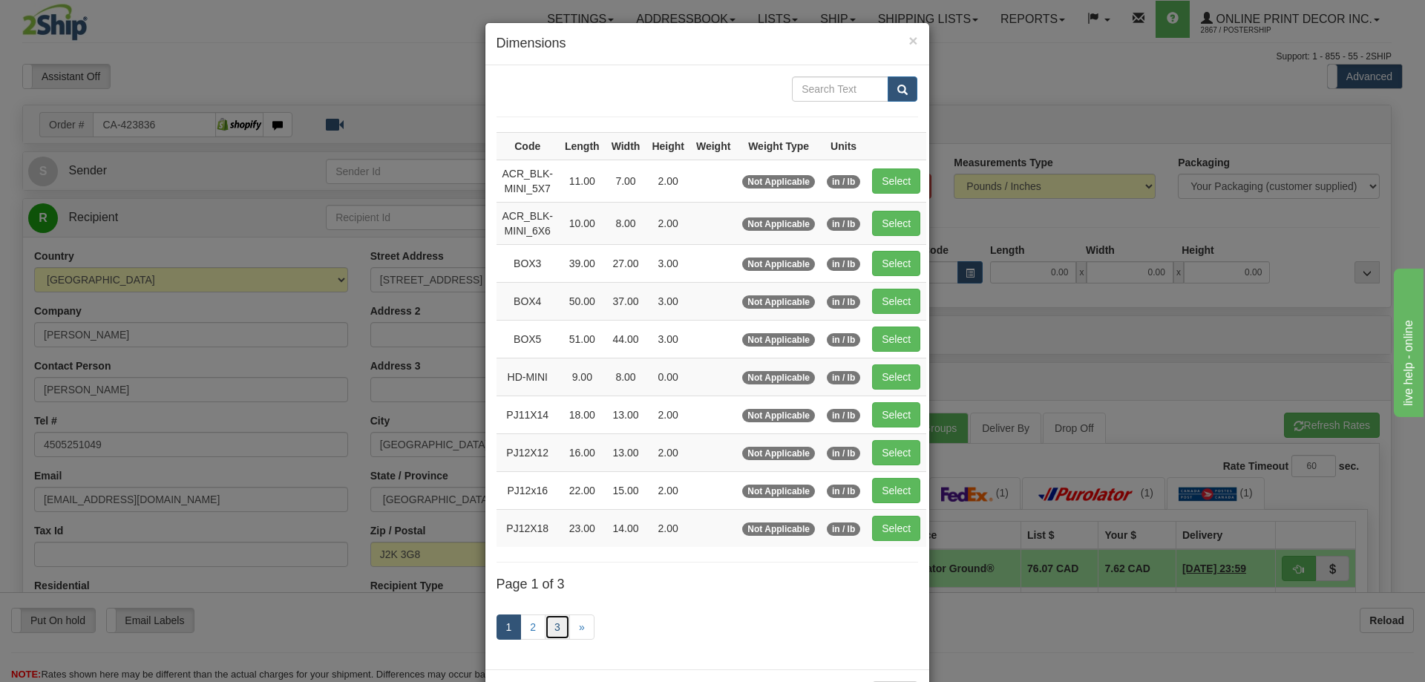
click at [550, 620] on link "3" at bounding box center [557, 626] width 25 height 25
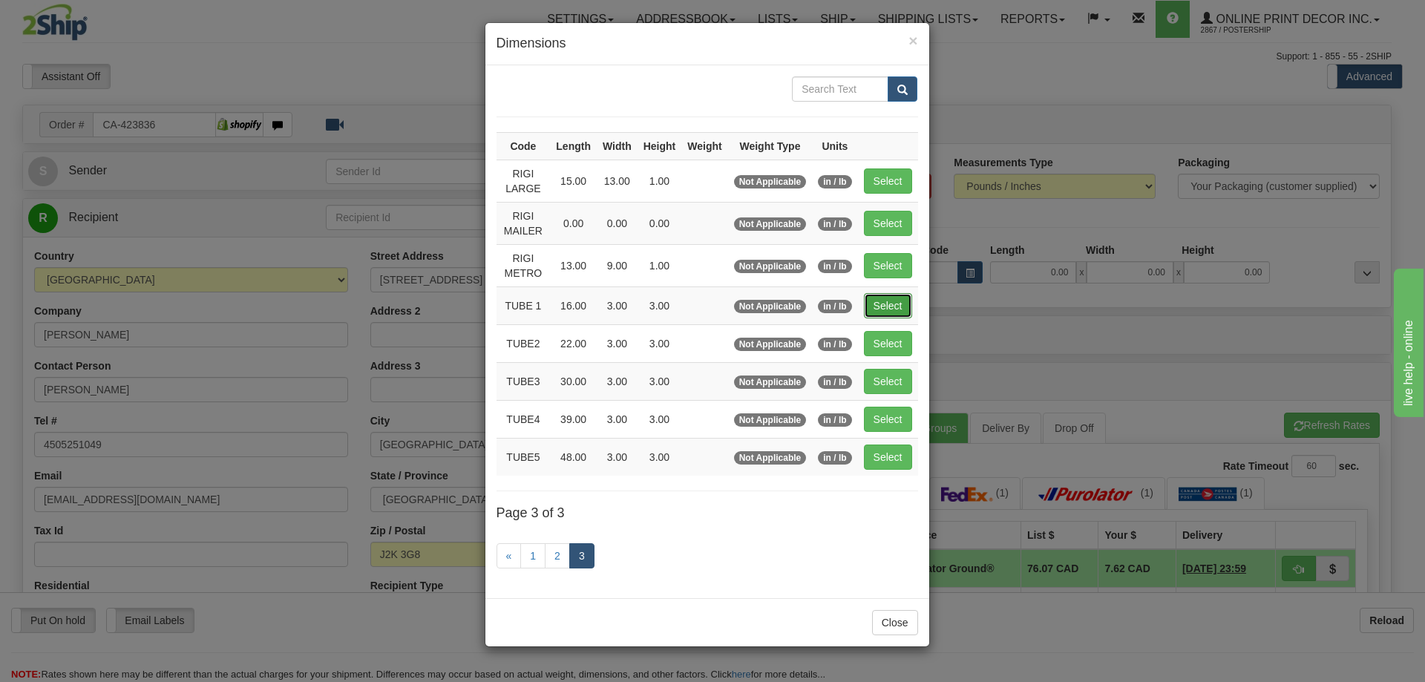
click at [876, 298] on button "Select" at bounding box center [888, 305] width 48 height 25
type input "TUBE 1"
type input "16.00"
type input "3.00"
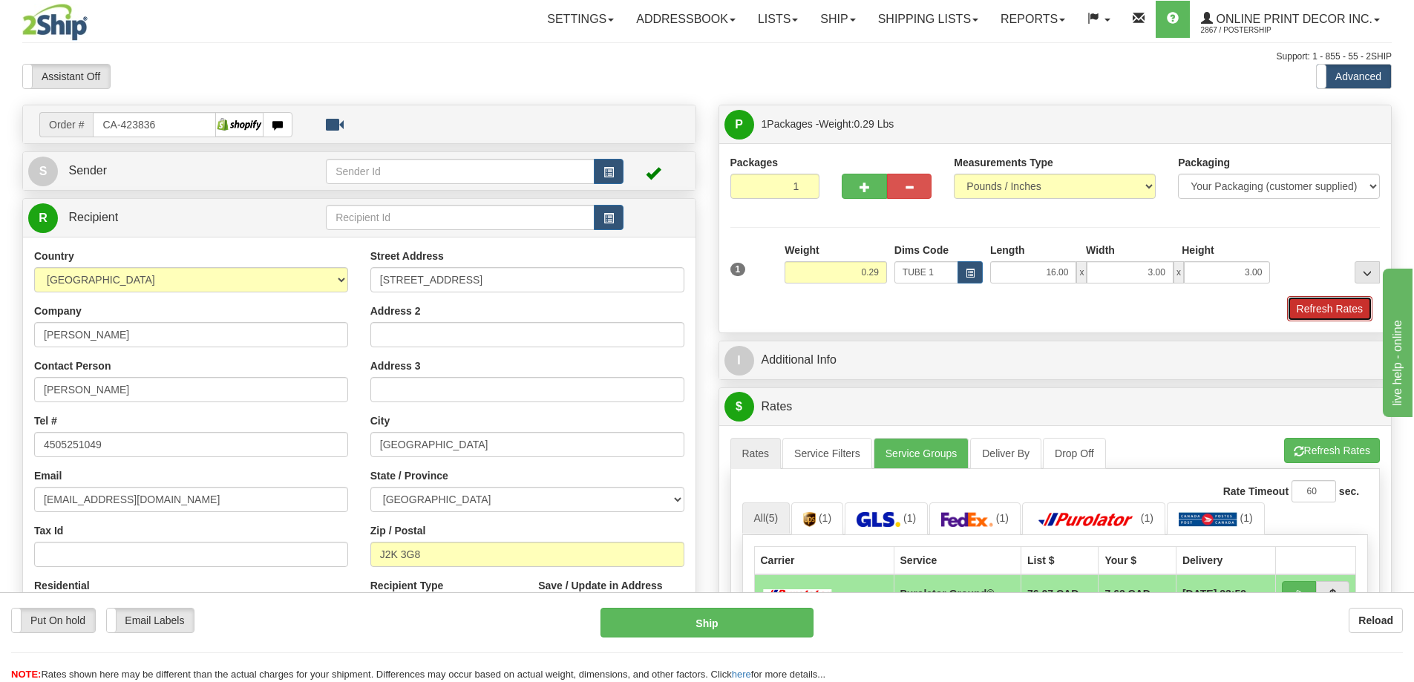
drag, startPoint x: 1359, startPoint y: 306, endPoint x: 1350, endPoint y: 309, distance: 8.7
click at [1358, 306] on button "Refresh Rates" at bounding box center [1329, 308] width 85 height 25
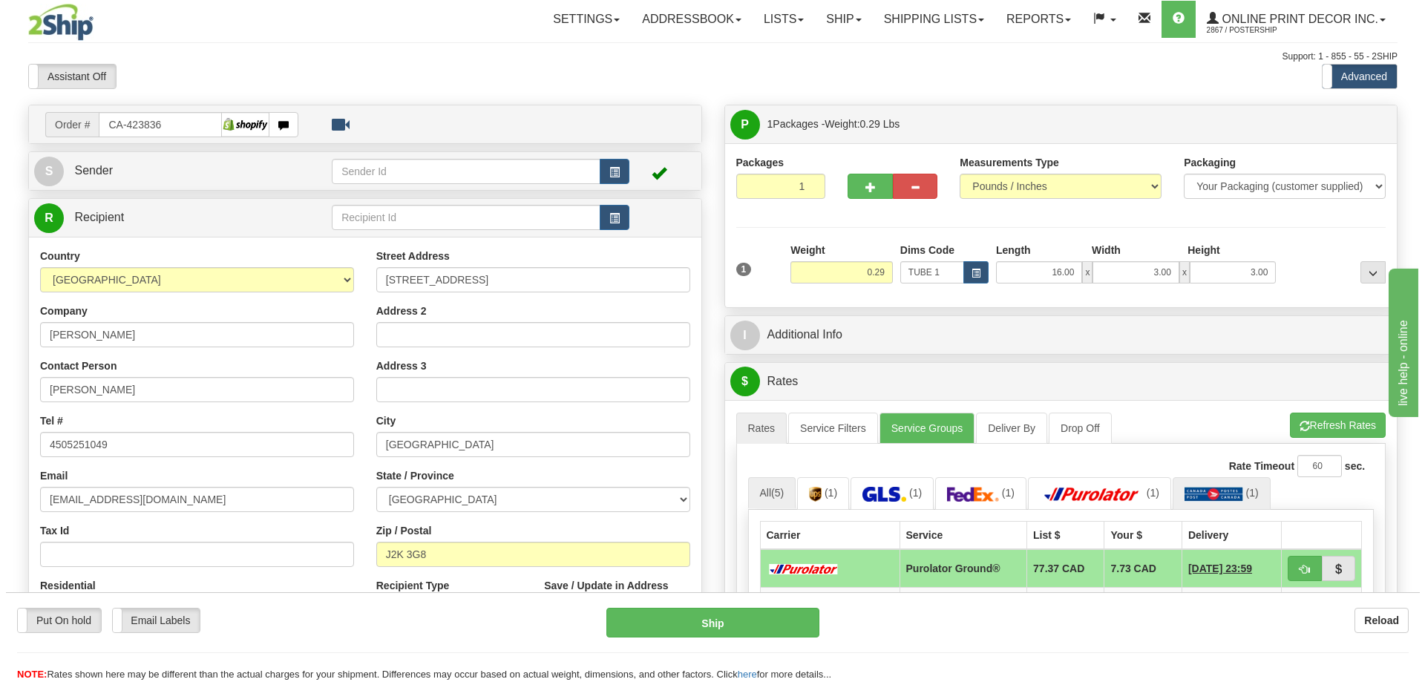
scroll to position [148, 0]
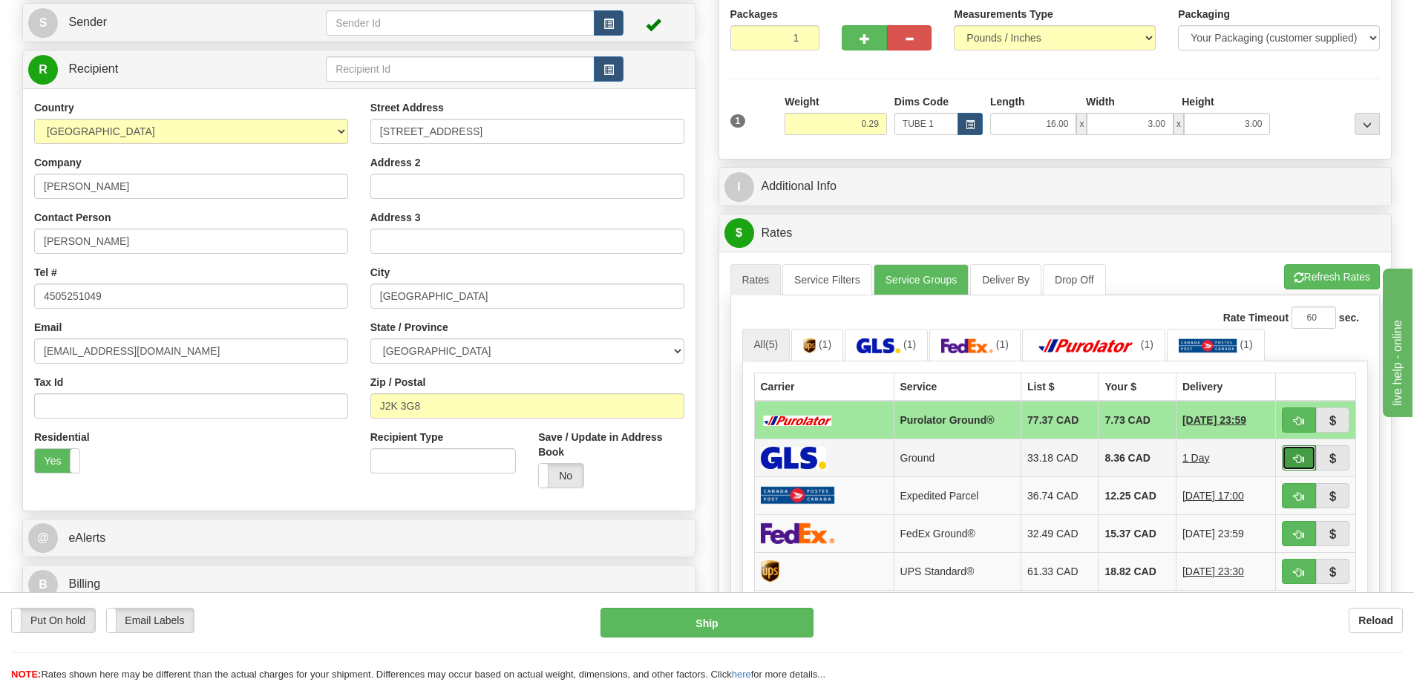
click at [1293, 456] on button "button" at bounding box center [1298, 457] width 34 height 25
type input "1"
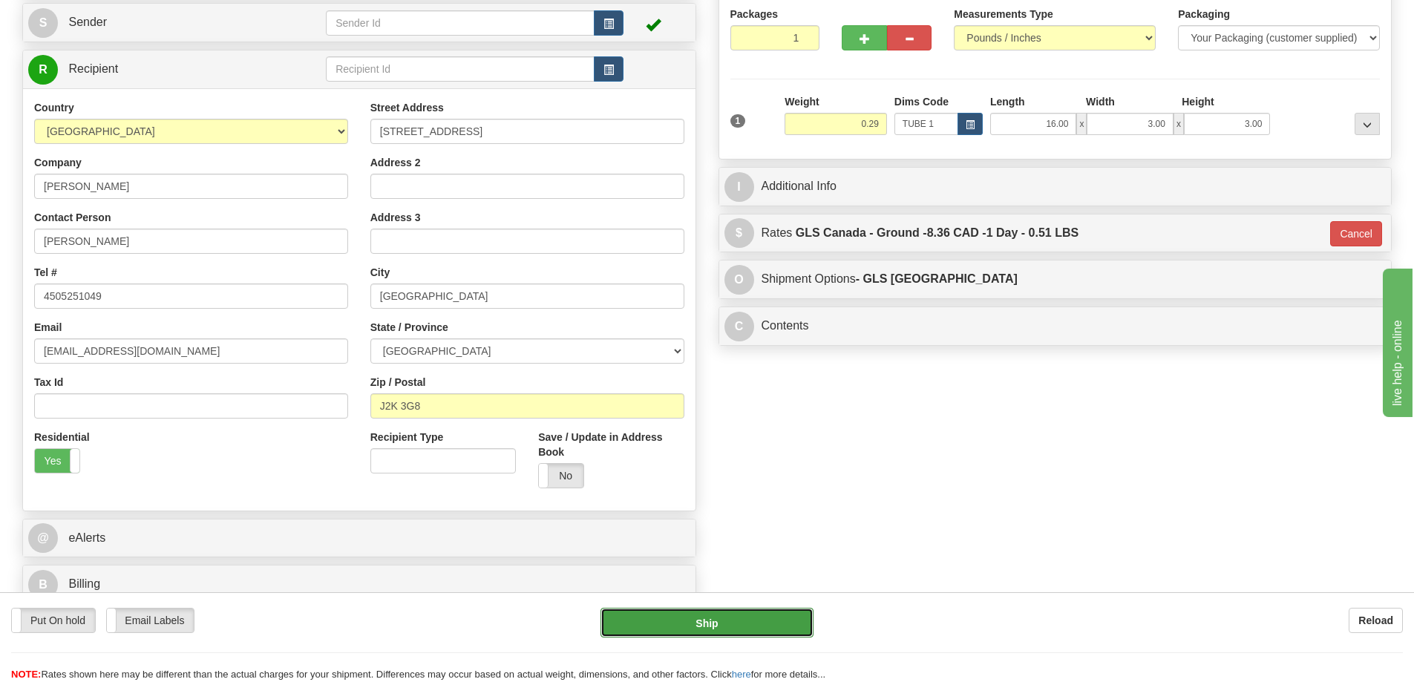
click at [686, 630] on button "Ship" at bounding box center [706, 623] width 213 height 30
